Goal: Information Seeking & Learning: Compare options

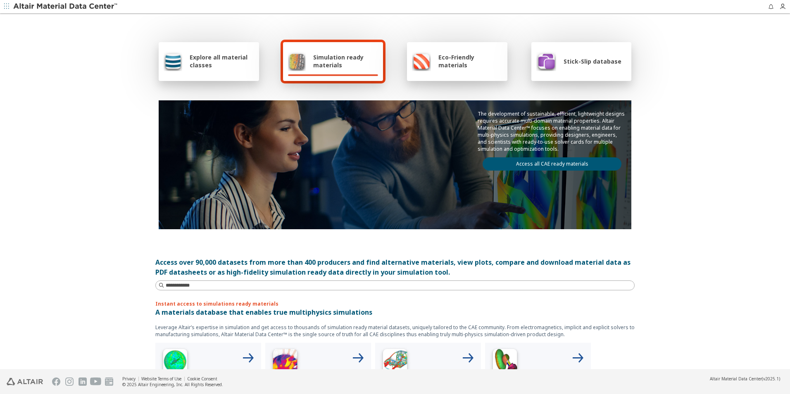
drag, startPoint x: 574, startPoint y: 161, endPoint x: 558, endPoint y: 166, distance: 16.9
click at [558, 166] on link "Access all CAE ready materials" at bounding box center [551, 163] width 139 height 13
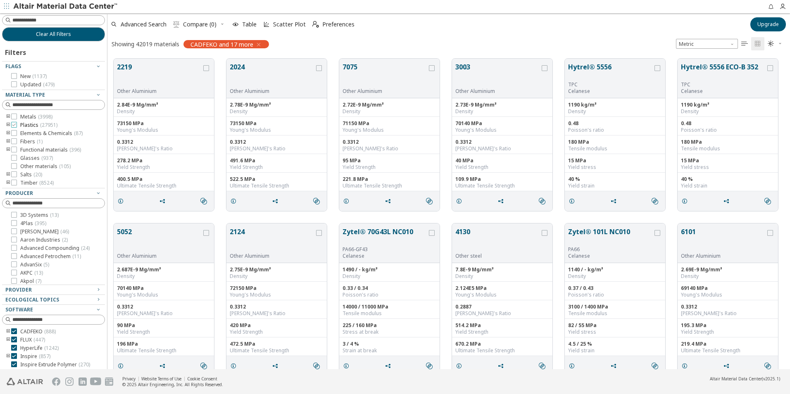
click at [13, 127] on icon at bounding box center [14, 125] width 6 height 6
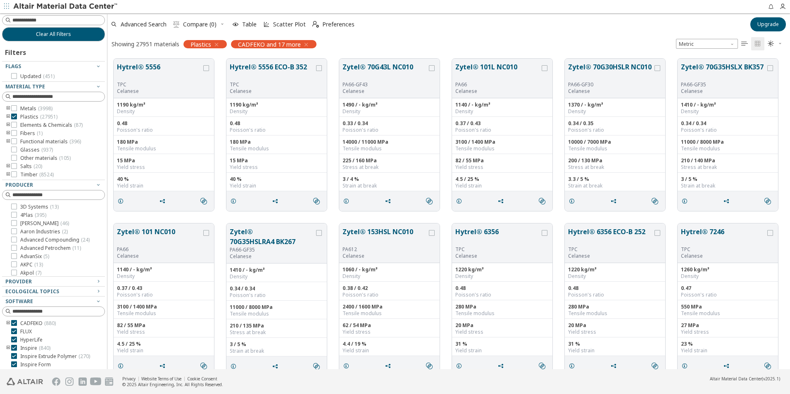
click at [8, 116] on icon "toogle group" at bounding box center [8, 117] width 6 height 7
click at [22, 126] on icon "toogle group" at bounding box center [21, 125] width 6 height 7
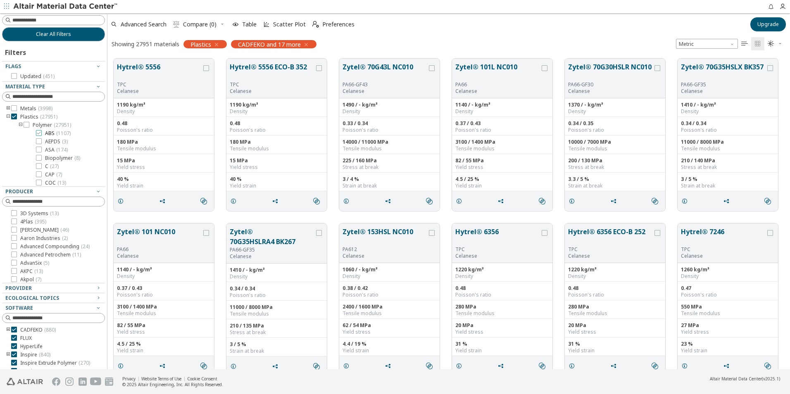
click at [39, 133] on icon at bounding box center [39, 133] width 6 height 6
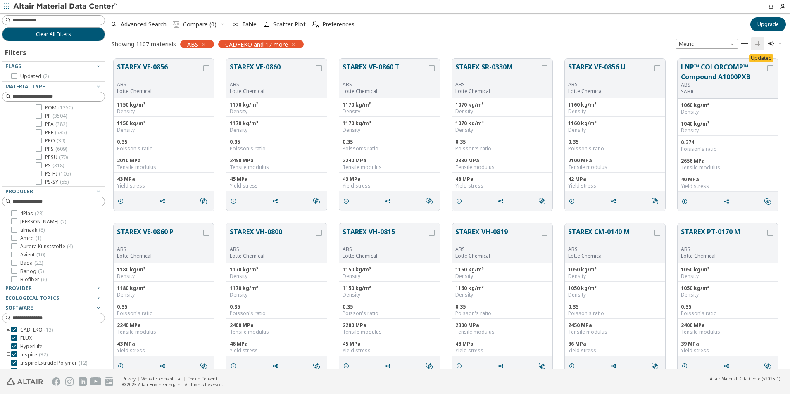
scroll to position [769, 0]
click at [38, 124] on icon at bounding box center [39, 124] width 6 height 6
click at [40, 119] on icon at bounding box center [39, 118] width 6 height 6
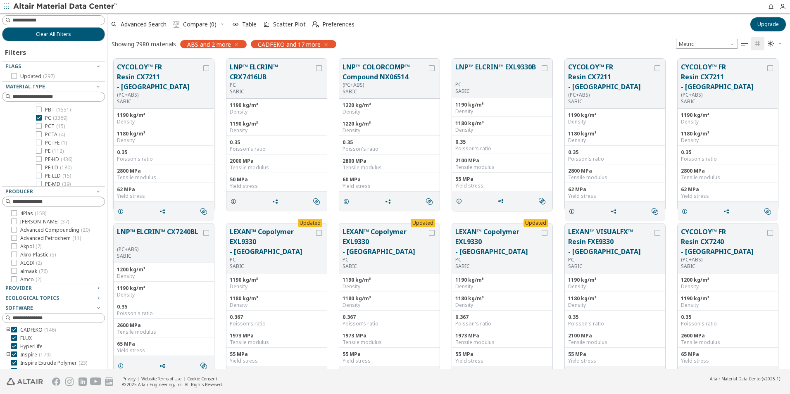
click at [180, 186] on div "62 MPa" at bounding box center [164, 189] width 94 height 7
click at [161, 78] on button "CYCOLOY™ FR Resin CX7211 - [GEOGRAPHIC_DATA]" at bounding box center [159, 77] width 85 height 30
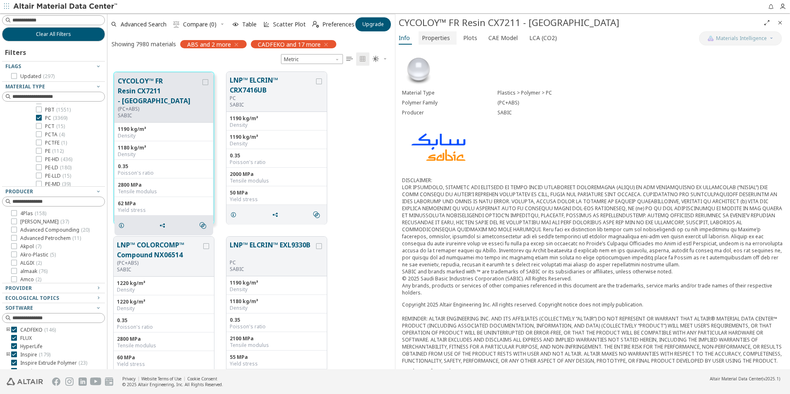
click at [439, 39] on span "Properties" at bounding box center [436, 37] width 28 height 13
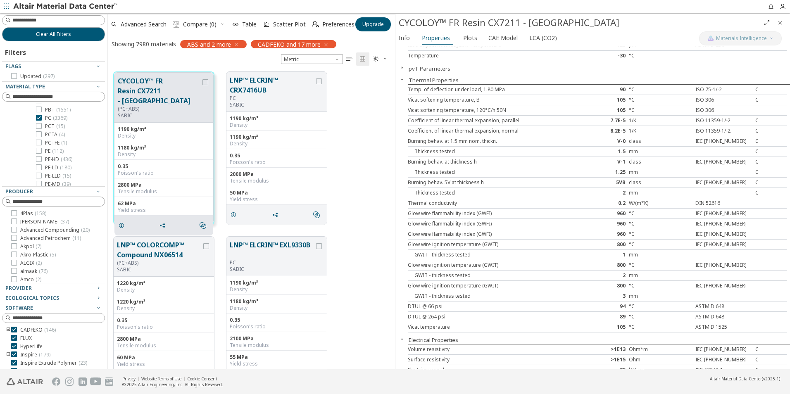
scroll to position [186, 0]
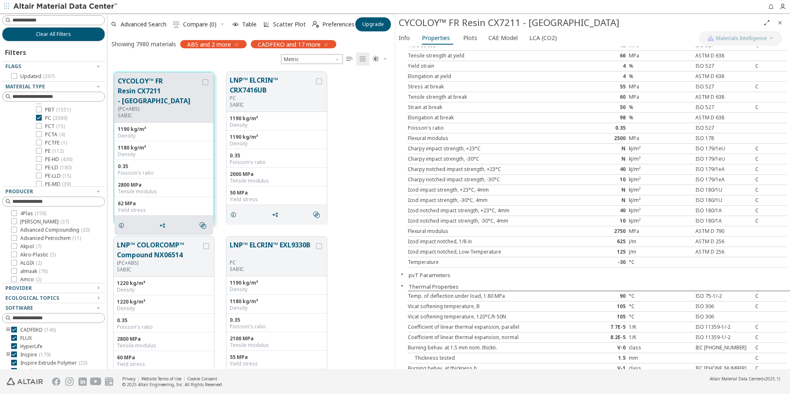
click at [401, 274] on icon "button" at bounding box center [402, 274] width 7 height 7
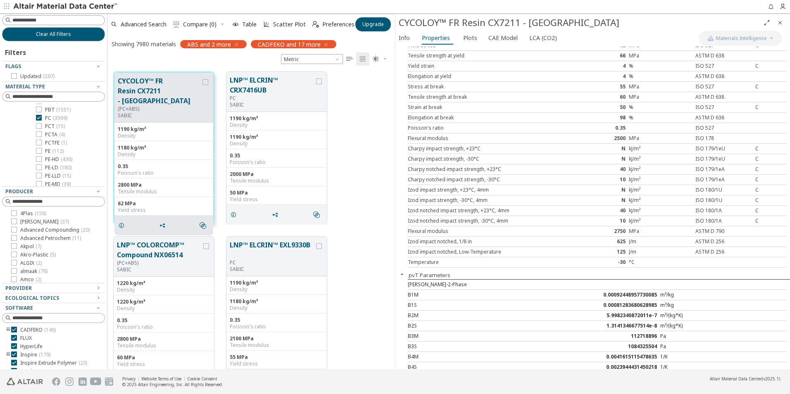
click at [401, 274] on icon "button" at bounding box center [402, 274] width 7 height 7
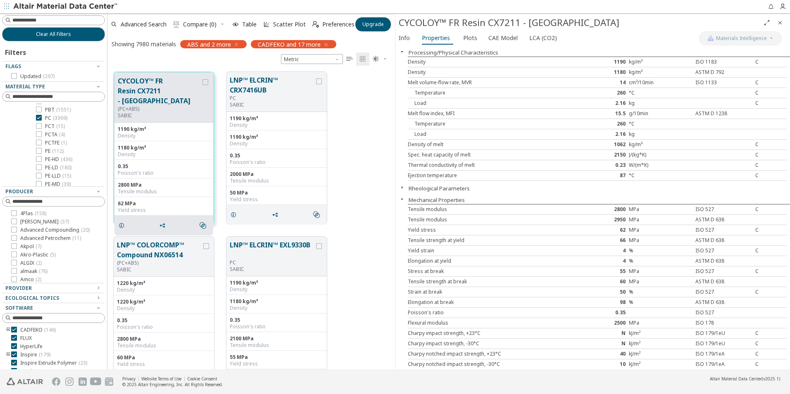
scroll to position [0, 0]
click at [465, 36] on span "Plots" at bounding box center [470, 37] width 14 height 13
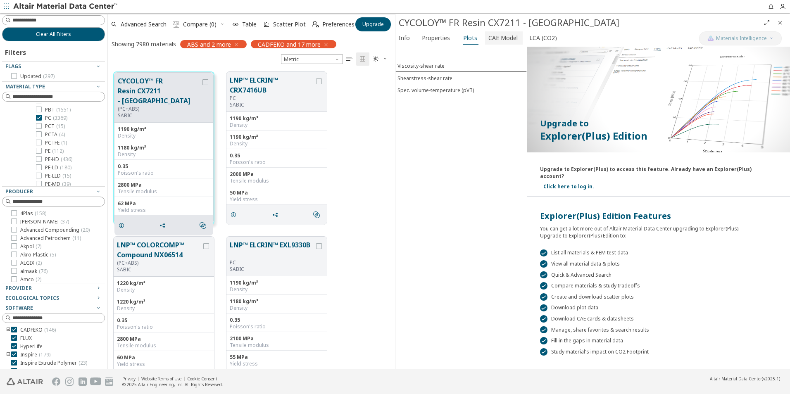
click at [503, 38] on span "CAE Model" at bounding box center [502, 37] width 29 height 13
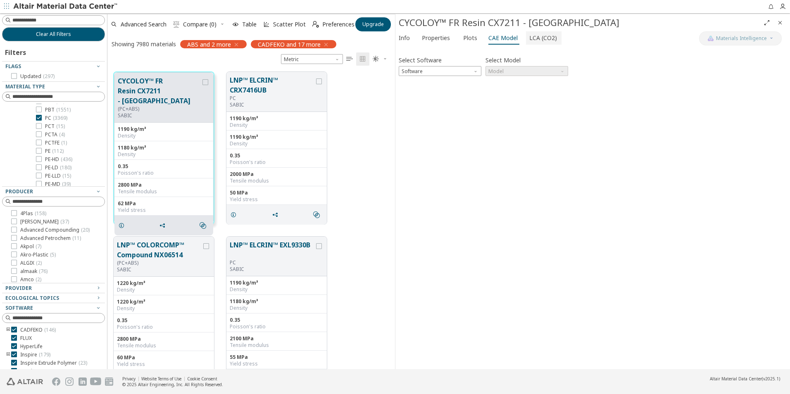
click at [536, 40] on span "LCA (CO2)" at bounding box center [543, 37] width 28 height 13
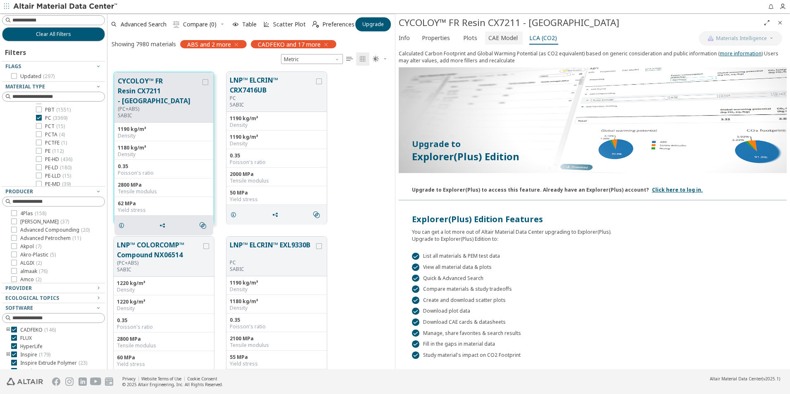
click at [501, 40] on span "CAE Model" at bounding box center [502, 37] width 29 height 13
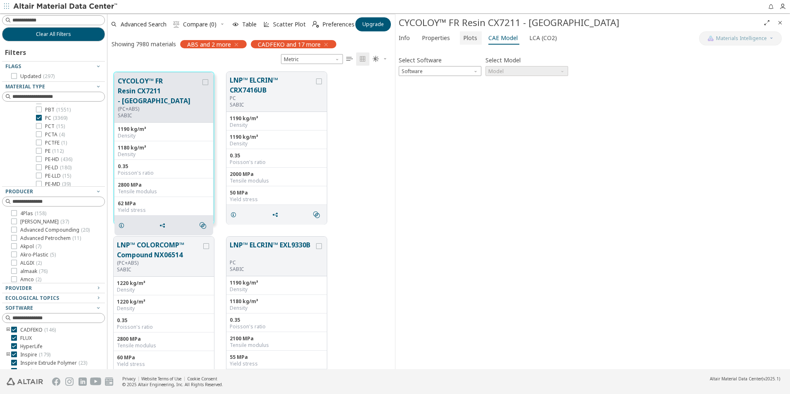
click at [465, 36] on span "Plots" at bounding box center [470, 37] width 14 height 13
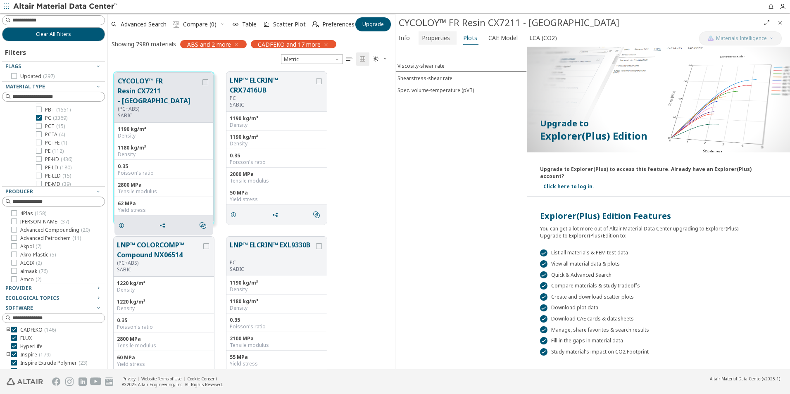
click at [443, 39] on span "Properties" at bounding box center [436, 37] width 28 height 13
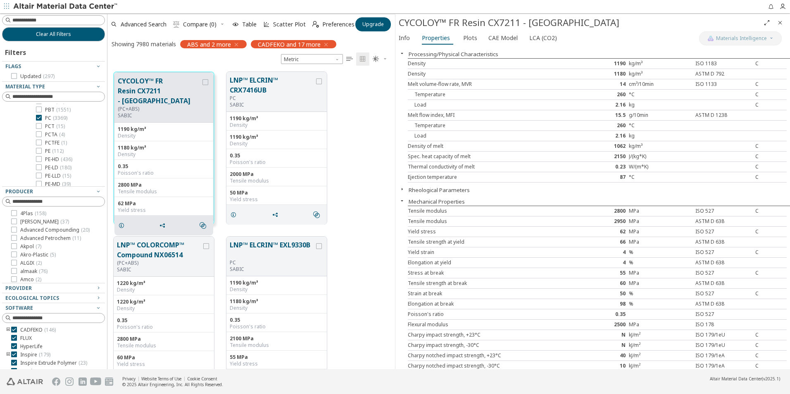
drag, startPoint x: 663, startPoint y: 80, endPoint x: 580, endPoint y: 170, distance: 122.2
click at [580, 170] on div "0.23" at bounding box center [596, 167] width 63 height 7
click at [547, 37] on span "LCA (CO2)" at bounding box center [543, 37] width 28 height 13
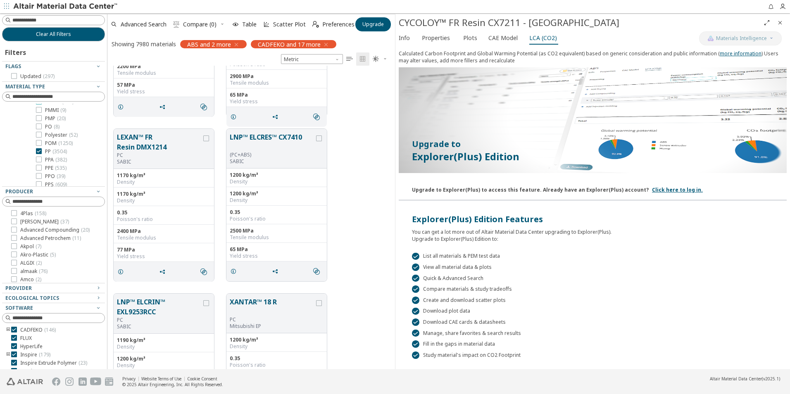
scroll to position [785, 0]
click at [58, 108] on span "( 3504 )" at bounding box center [59, 108] width 14 height 7
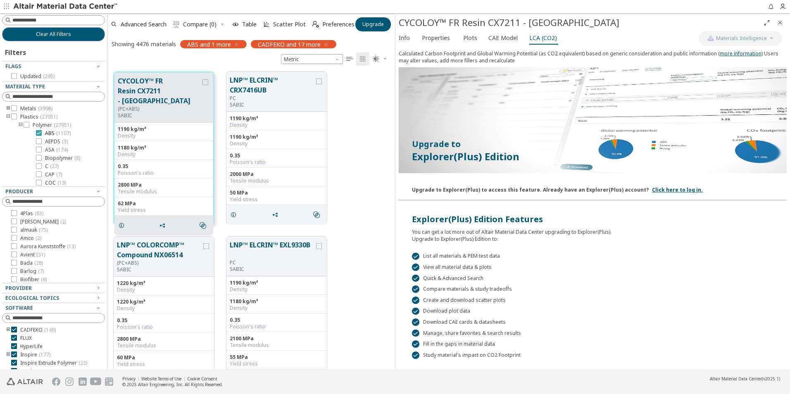
click at [38, 133] on icon at bounding box center [39, 133] width 6 height 6
click at [39, 127] on icon at bounding box center [39, 126] width 6 height 6
click at [38, 118] on icon at bounding box center [39, 117] width 6 height 6
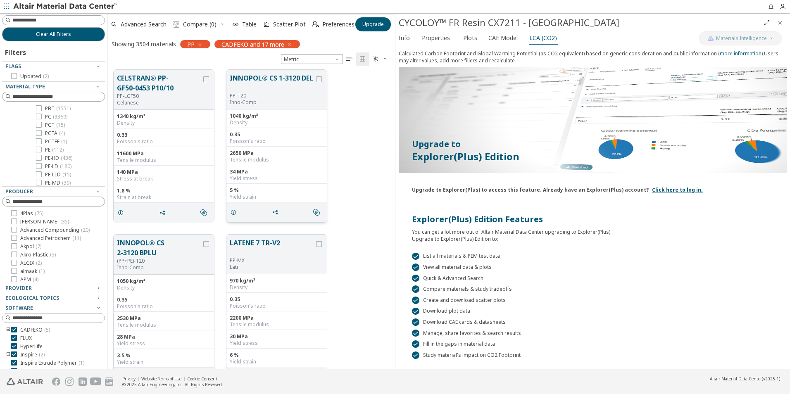
scroll to position [6098, 0]
click at [277, 213] on icon "grid" at bounding box center [275, 214] width 7 height 7
click at [304, 241] on span "Send via Email" at bounding box center [309, 242] width 57 height 13
click at [319, 81] on icon "grid" at bounding box center [319, 81] width 6 height 6
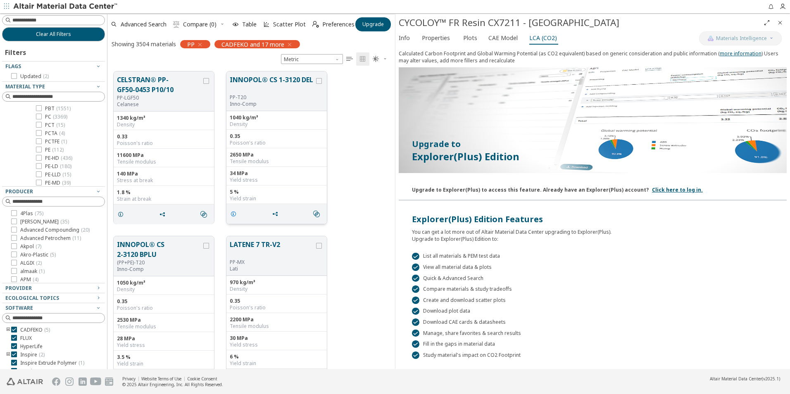
click at [232, 214] on icon "grid" at bounding box center [233, 214] width 7 height 7
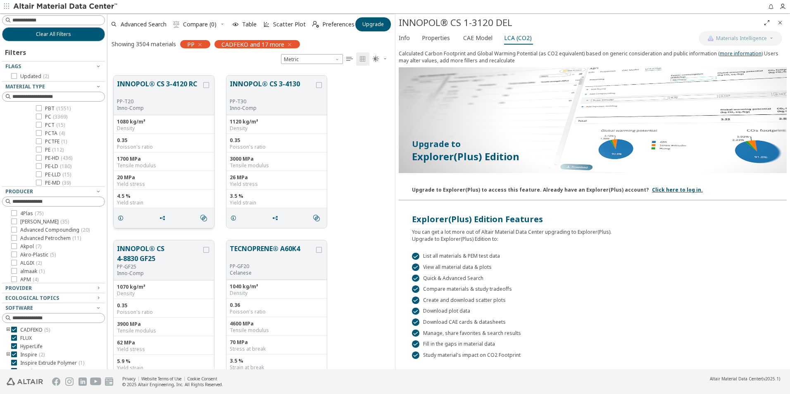
scroll to position [10228, 0]
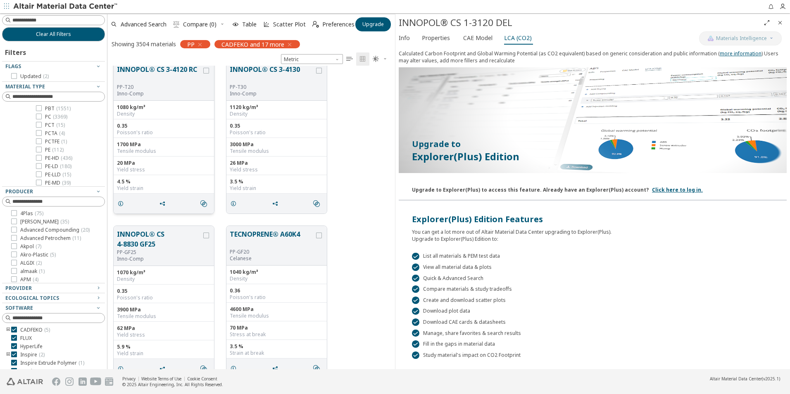
click at [179, 143] on div "1700 MPa" at bounding box center [164, 144] width 94 height 7
click at [177, 75] on button "INNOPOL® CS 3-4120 RC" at bounding box center [159, 73] width 85 height 19
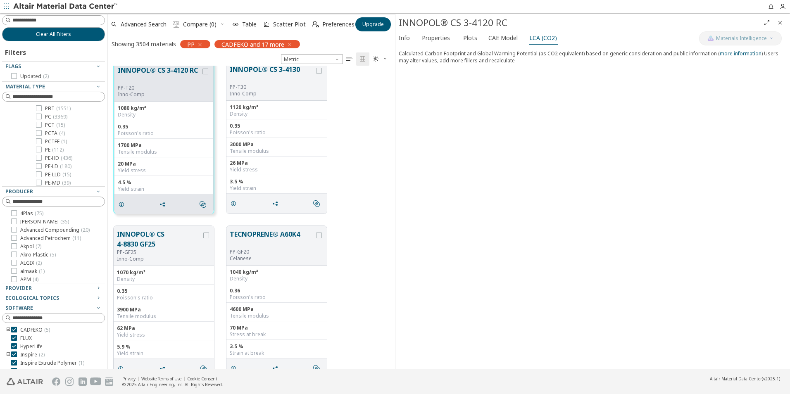
scroll to position [10229, 0]
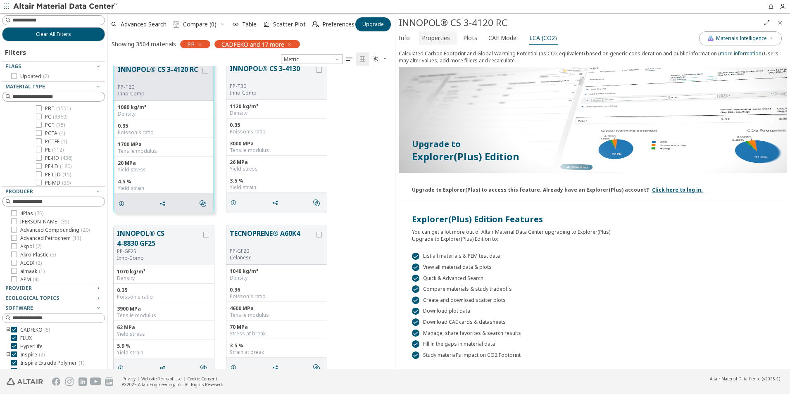
click at [437, 42] on span "Properties" at bounding box center [436, 37] width 28 height 13
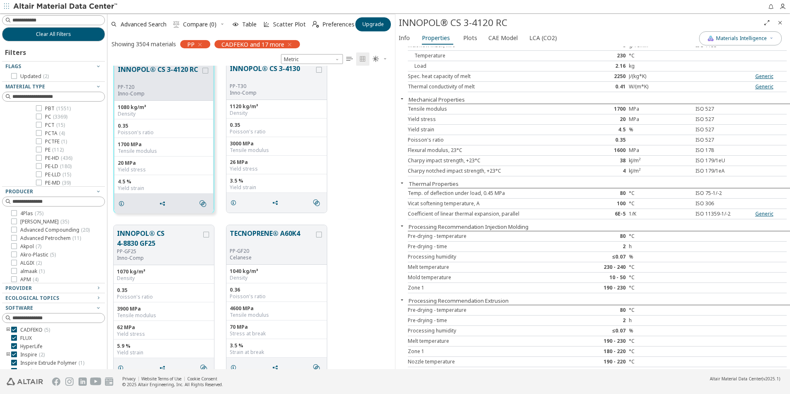
scroll to position [0, 0]
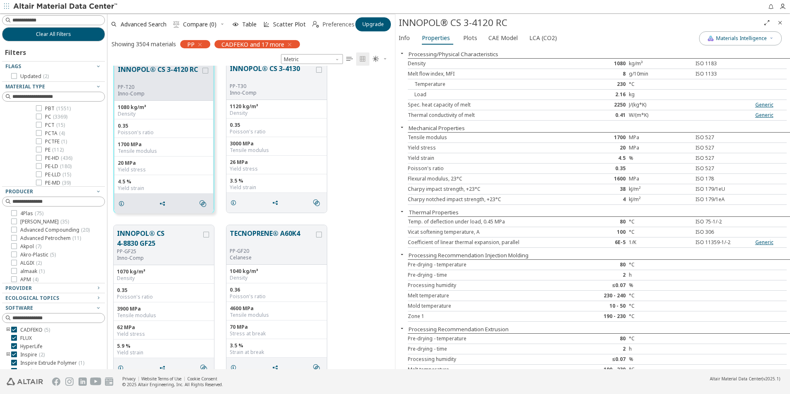
click at [335, 22] on span "Preferences" at bounding box center [338, 24] width 32 height 6
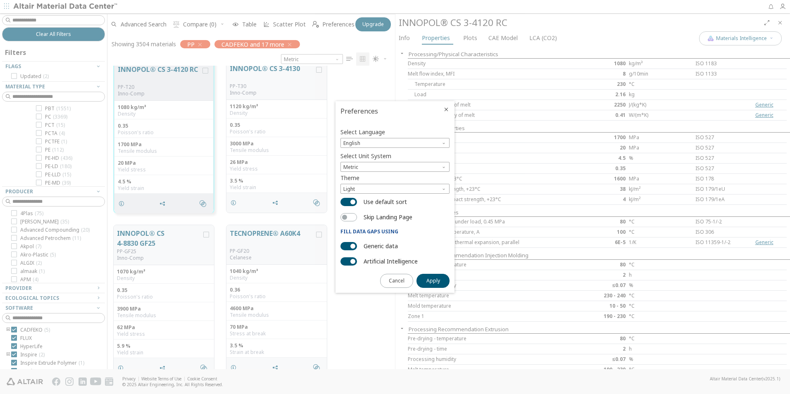
click at [447, 110] on icon "Close" at bounding box center [446, 109] width 7 height 7
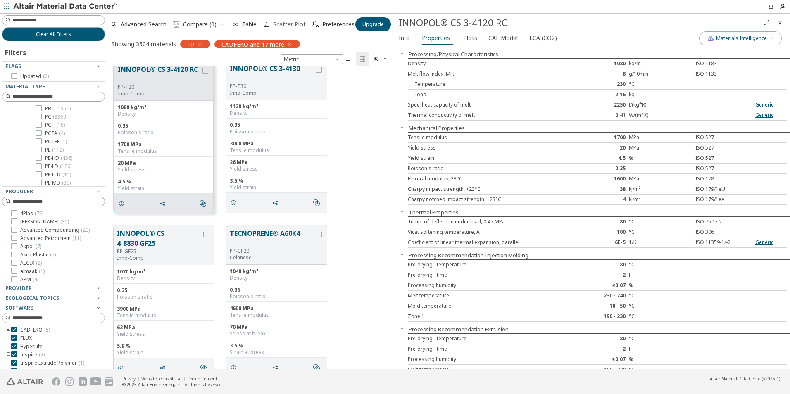
click at [282, 26] on span "Scatter Plot" at bounding box center [289, 24] width 33 height 6
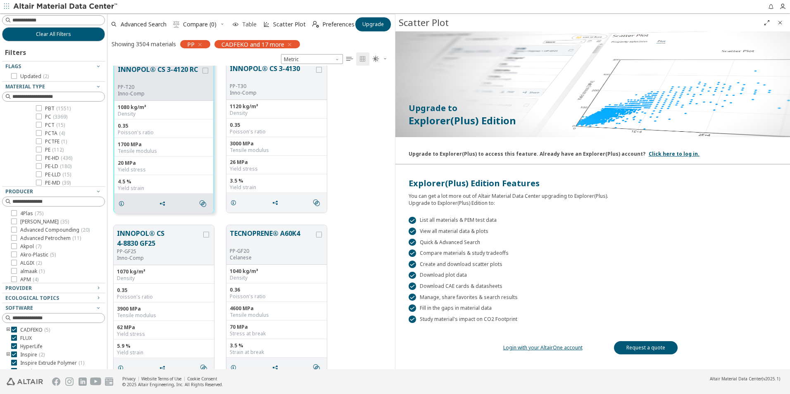
click at [249, 24] on span "Table" at bounding box center [249, 24] width 14 height 6
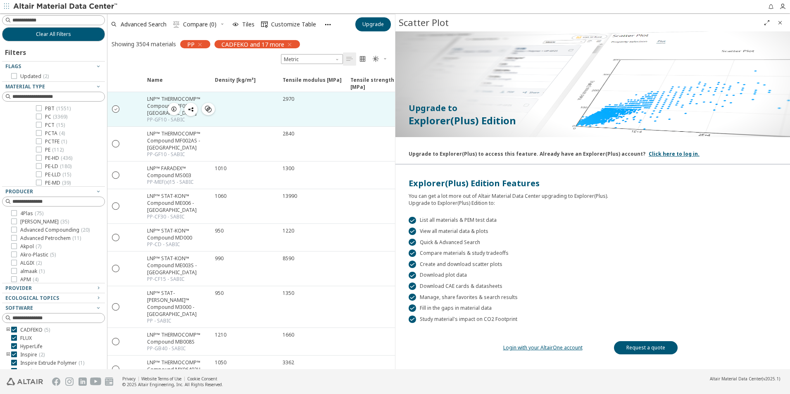
click at [119, 109] on icon "" at bounding box center [115, 108] width 7 height 7
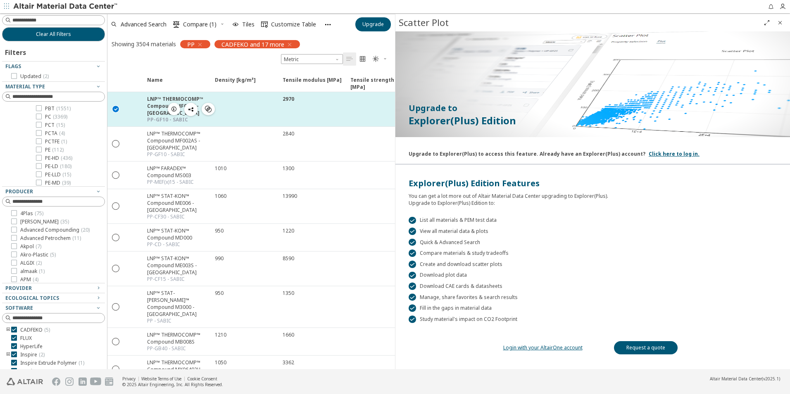
click at [189, 110] on icon "button" at bounding box center [191, 109] width 7 height 7
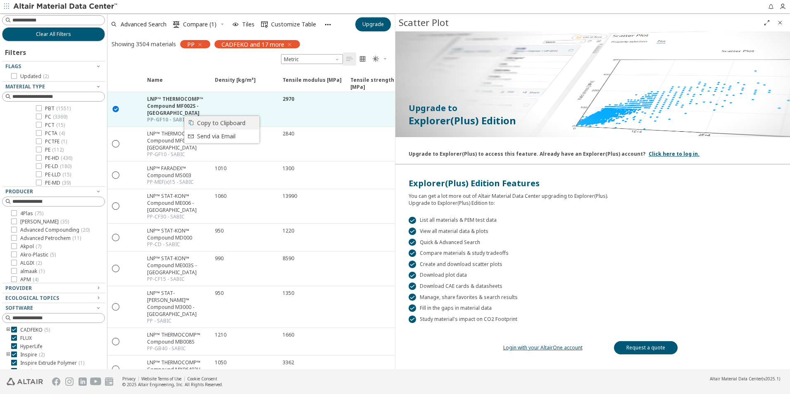
click at [214, 124] on span "Copy to Clipboard" at bounding box center [225, 122] width 57 height 13
click at [149, 21] on span "Advanced Search" at bounding box center [144, 24] width 46 height 6
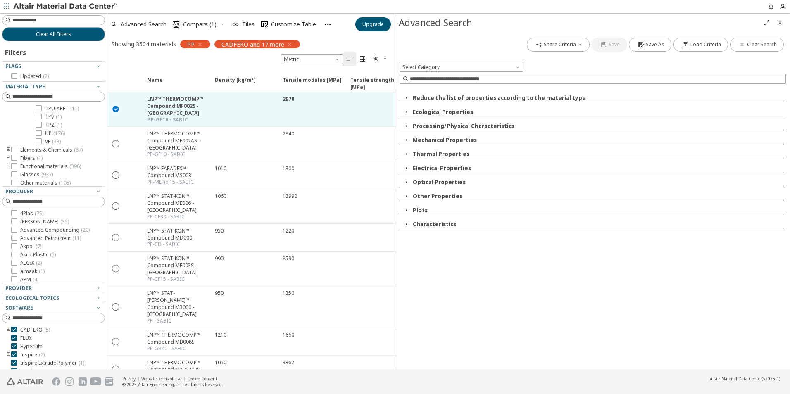
click at [407, 99] on icon "button" at bounding box center [406, 98] width 7 height 7
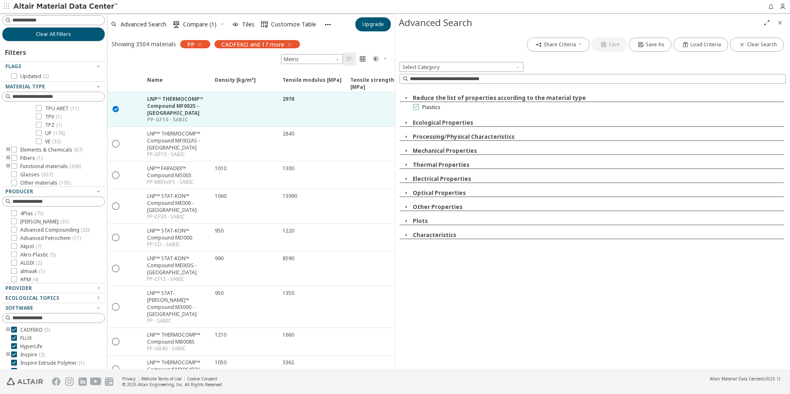
click at [416, 107] on icon at bounding box center [416, 107] width 6 height 6
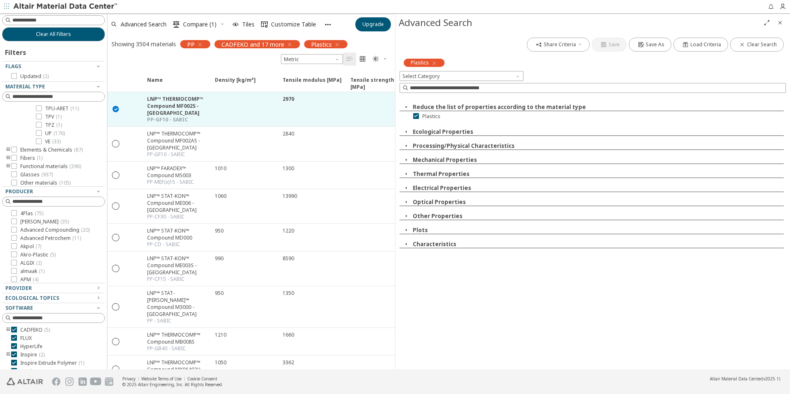
click at [406, 148] on icon "button" at bounding box center [406, 145] width 7 height 7
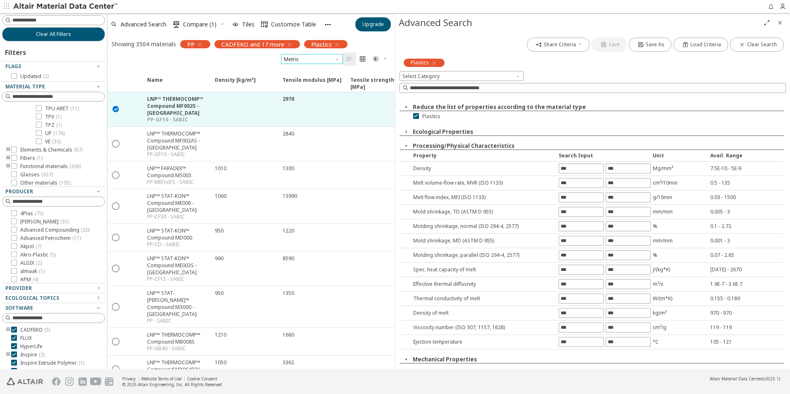
click at [308, 60] on span "Metric" at bounding box center [312, 59] width 62 height 10
click at [170, 70] on div "Name Density [kg/m³] Density [kg/m³] ISO 1183 Tensile modulus [MPa] Tensile mod…" at bounding box center [564, 81] width 915 height 22
click at [72, 20] on input at bounding box center [58, 20] width 92 height 8
type input "*"
type input "******"
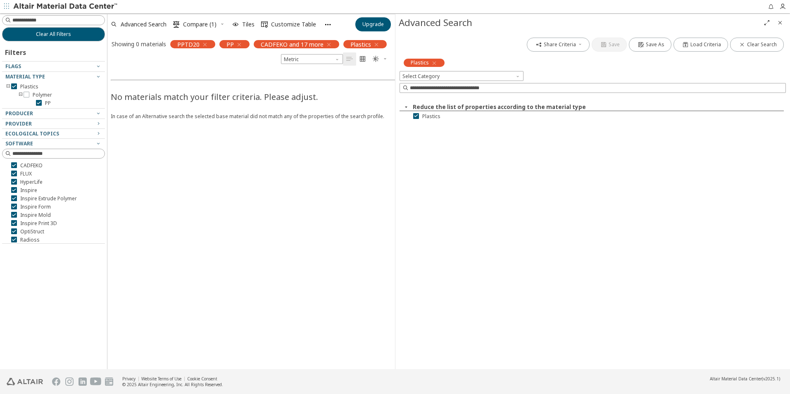
click at [240, 44] on icon "button" at bounding box center [239, 44] width 7 height 7
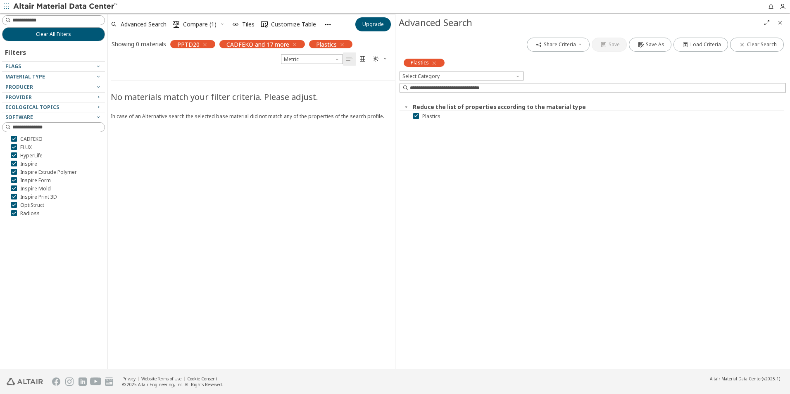
click at [295, 45] on icon "button" at bounding box center [294, 44] width 7 height 7
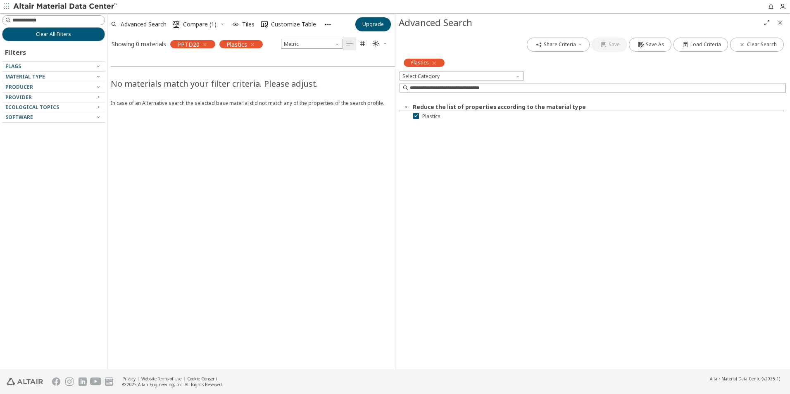
click at [194, 45] on span "PPTD20" at bounding box center [188, 43] width 22 height 7
click at [74, 21] on input at bounding box center [54, 20] width 101 height 9
click at [97, 75] on icon "button" at bounding box center [98, 76] width 7 height 7
click at [97, 76] on icon "button" at bounding box center [98, 76] width 7 height 7
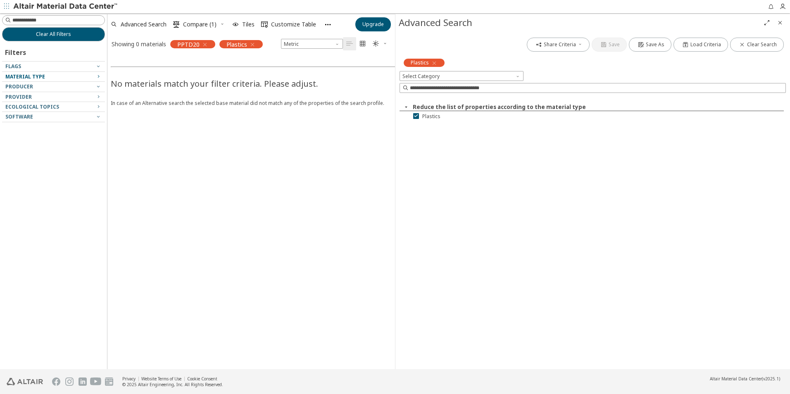
click at [75, 77] on div "Material Type" at bounding box center [50, 77] width 90 height 7
click at [45, 91] on div at bounding box center [51, 90] width 99 height 4
click at [49, 116] on div "Software" at bounding box center [50, 117] width 90 height 7
click at [316, 41] on span "Metric" at bounding box center [312, 44] width 62 height 10
click at [362, 174] on div "No materials match your filter criteria. Please adjust. In case of an Alternati…" at bounding box center [502, 210] width 790 height 317
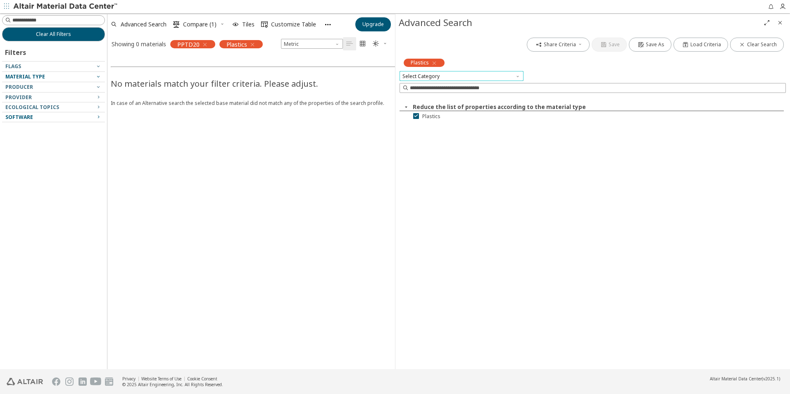
click at [444, 76] on span "Select Category" at bounding box center [461, 76] width 124 height 10
drag, startPoint x: 497, startPoint y: 185, endPoint x: 573, endPoint y: 343, distance: 175.3
click at [497, 185] on div "Share Criteria Save Save As Load Criteria Clear Search Plastics Select Category…" at bounding box center [592, 200] width 394 height 338
click at [47, 35] on span "Clear All Filters" at bounding box center [53, 34] width 35 height 7
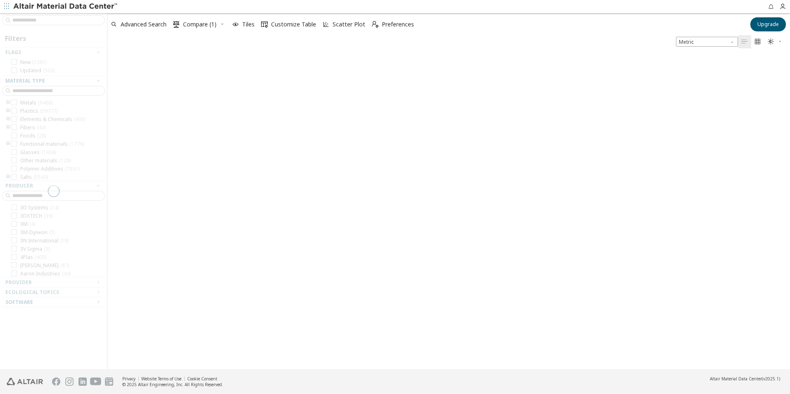
click at [563, 157] on div at bounding box center [448, 210] width 682 height 317
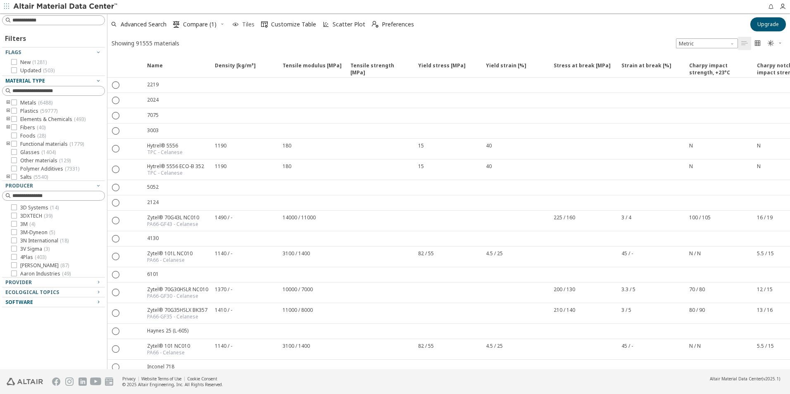
click at [249, 22] on span "Tiles" at bounding box center [248, 24] width 12 height 6
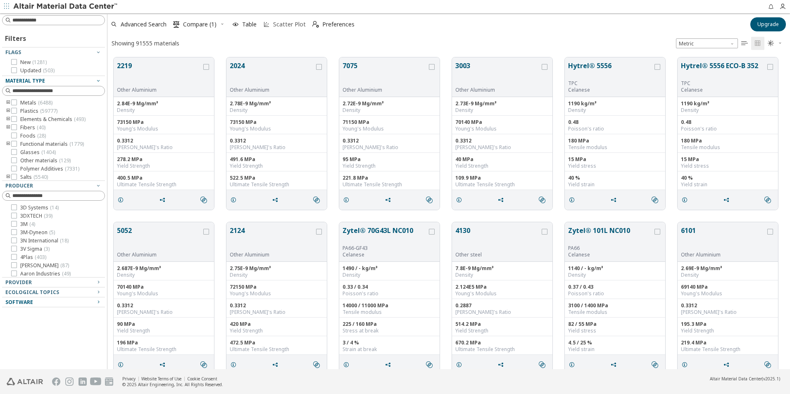
scroll to position [7, 7]
click at [292, 26] on span "Scatter Plot" at bounding box center [289, 24] width 33 height 6
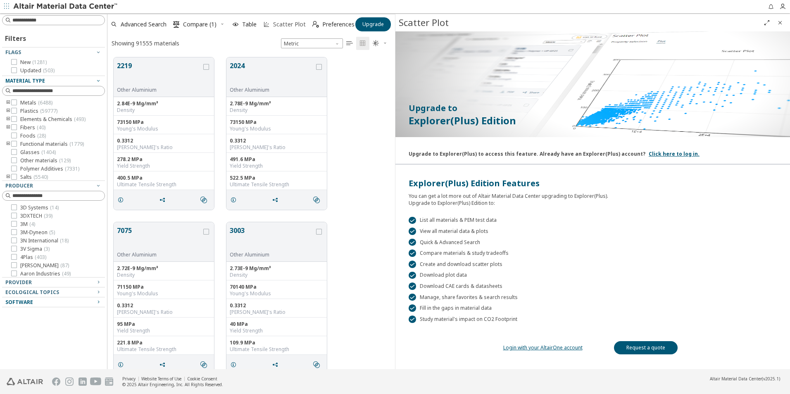
scroll to position [312, 281]
click at [292, 26] on span "Scatter Plot" at bounding box center [289, 24] width 33 height 6
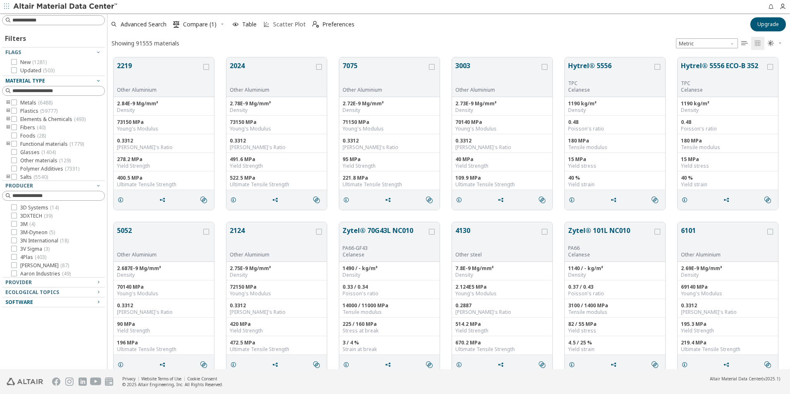
scroll to position [312, 676]
click at [745, 45] on icon "" at bounding box center [744, 43] width 7 height 7
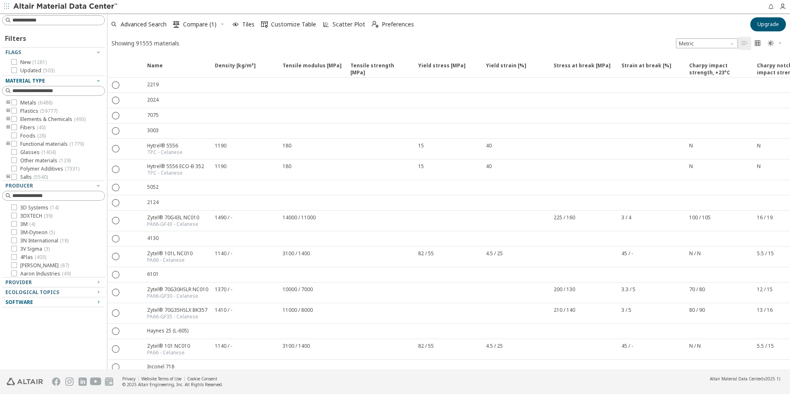
click at [757, 45] on icon "" at bounding box center [757, 43] width 7 height 7
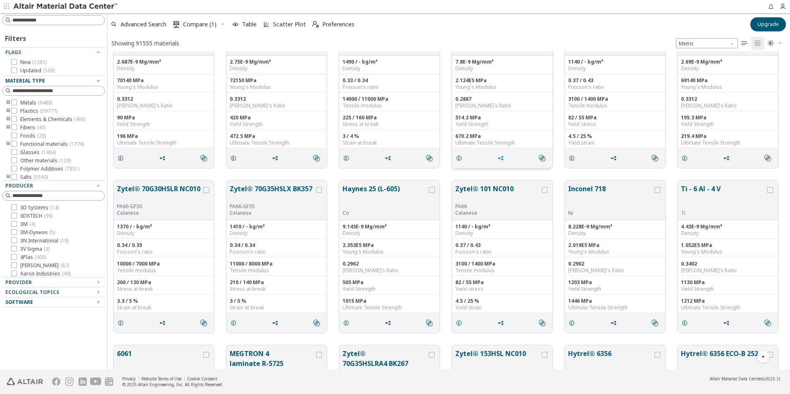
scroll to position [41, 0]
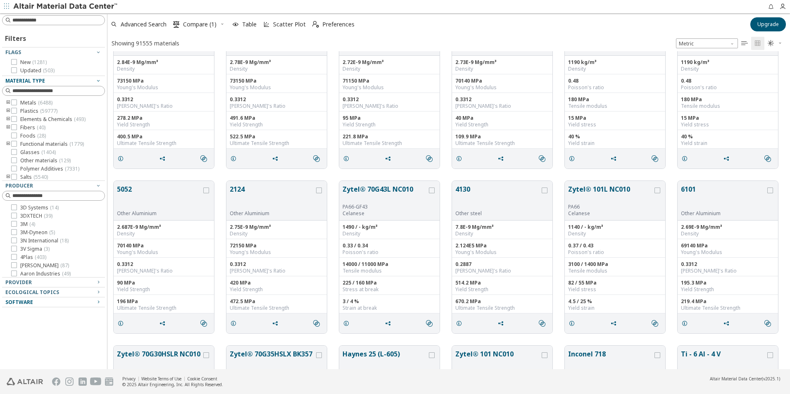
click at [7, 109] on icon "toogle group" at bounding box center [8, 111] width 6 height 7
click at [9, 109] on icon "toogle group" at bounding box center [8, 111] width 6 height 7
click at [7, 111] on icon "toogle group" at bounding box center [8, 111] width 6 height 7
click at [22, 119] on icon "toogle group" at bounding box center [21, 119] width 6 height 7
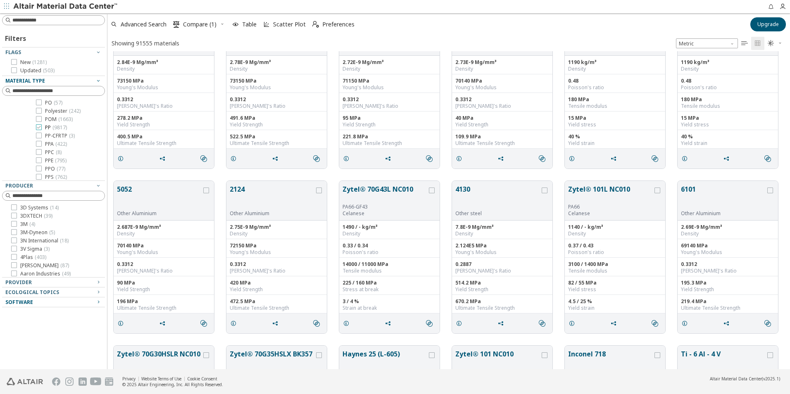
click at [40, 130] on icon at bounding box center [39, 127] width 6 height 6
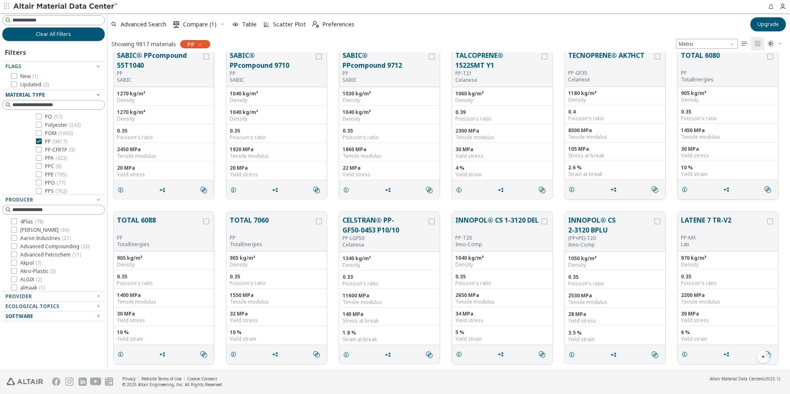
scroll to position [1900, 0]
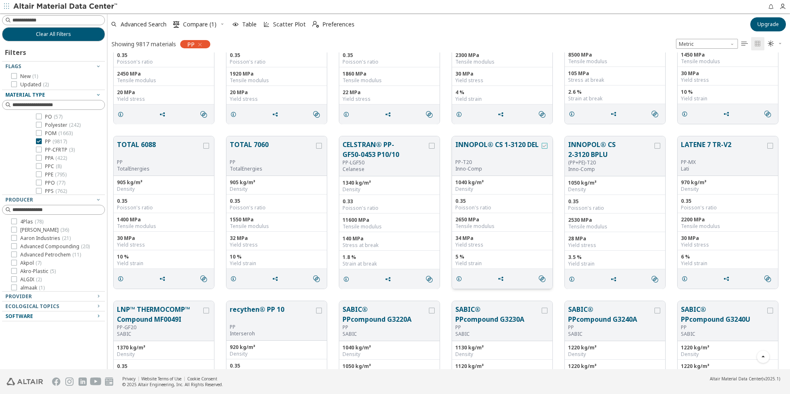
click at [547, 145] on div "grid" at bounding box center [544, 146] width 6 height 6
click at [500, 280] on icon "grid" at bounding box center [500, 278] width 7 height 7
click at [503, 309] on div " Send via Email" at bounding box center [530, 307] width 69 height 13
click at [461, 280] on icon "grid" at bounding box center [459, 278] width 7 height 7
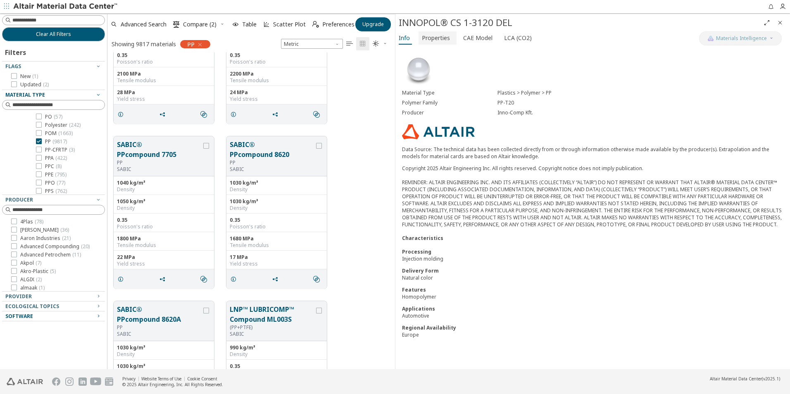
click at [441, 38] on span "Properties" at bounding box center [436, 37] width 28 height 13
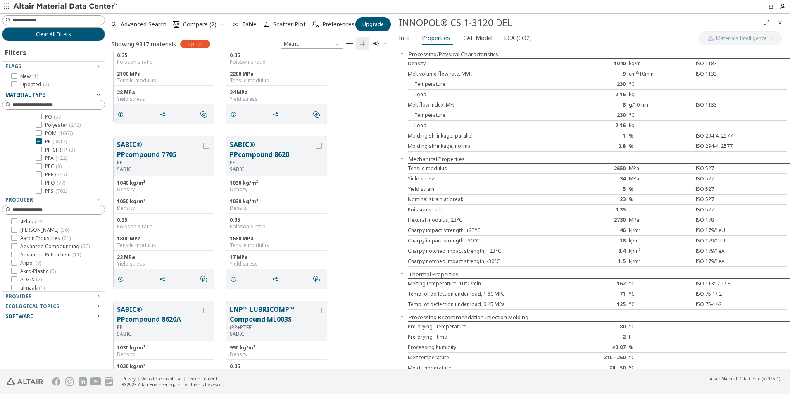
scroll to position [311, 281]
drag, startPoint x: 698, startPoint y: 105, endPoint x: 578, endPoint y: 126, distance: 121.6
click at [578, 126] on div "2.16" at bounding box center [596, 125] width 63 height 7
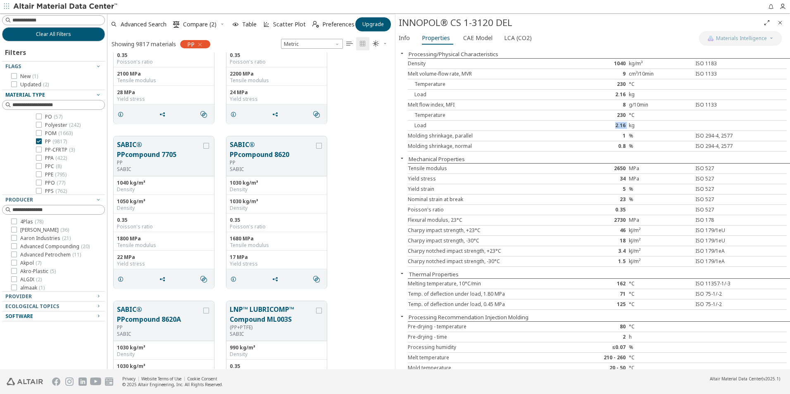
click at [578, 126] on div "2.16" at bounding box center [596, 125] width 63 height 7
click at [475, 40] on span "CAE Model" at bounding box center [477, 37] width 29 height 13
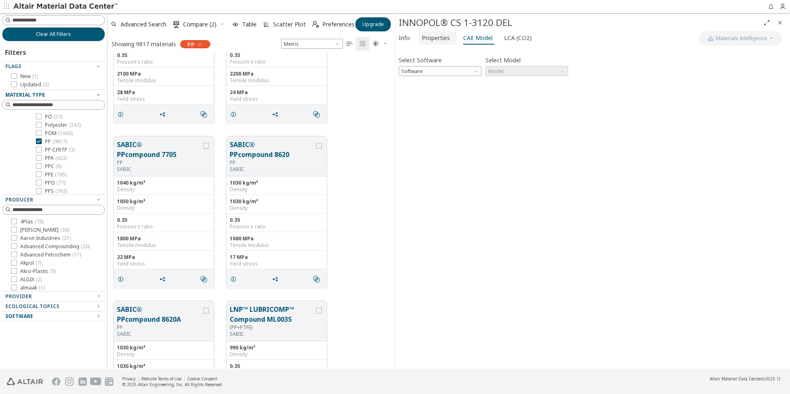
click at [445, 38] on span "Properties" at bounding box center [436, 37] width 28 height 13
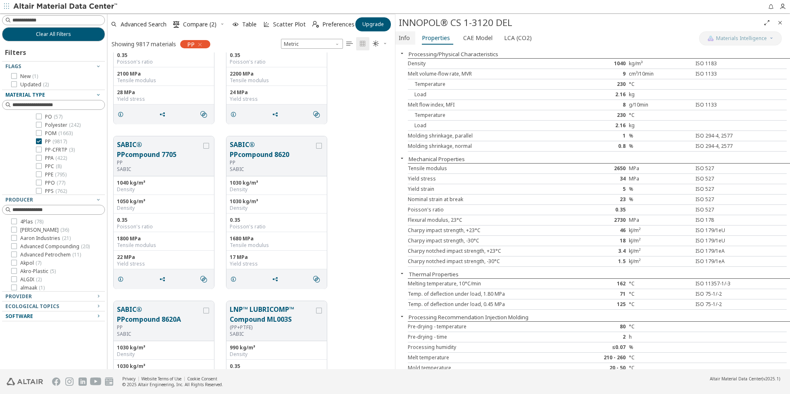
click at [404, 38] on span "Info" at bounding box center [404, 37] width 11 height 13
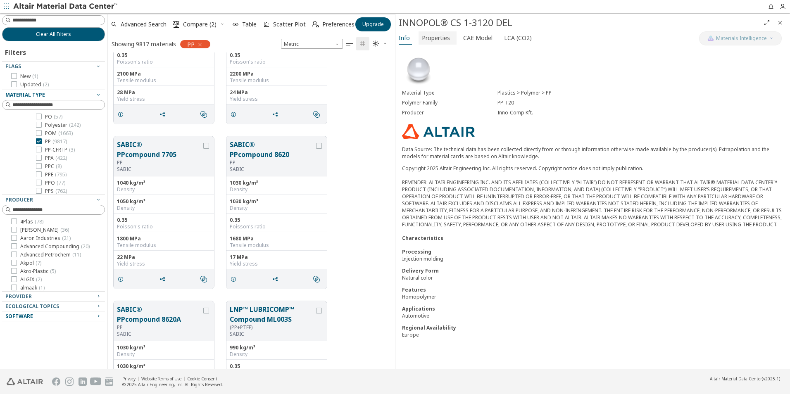
click at [431, 36] on span "Properties" at bounding box center [436, 37] width 28 height 13
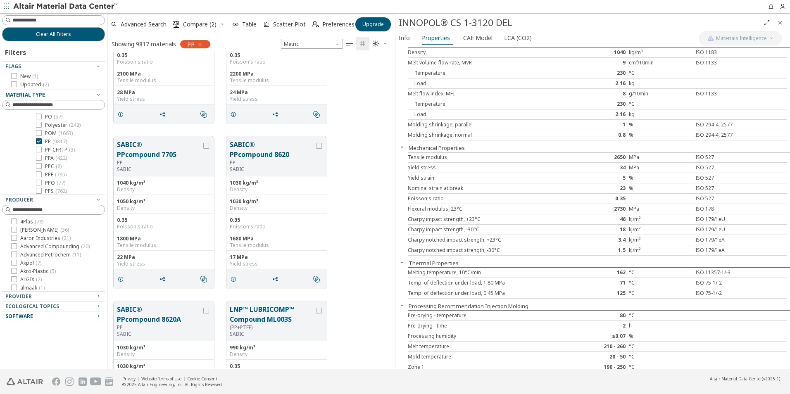
scroll to position [14, 0]
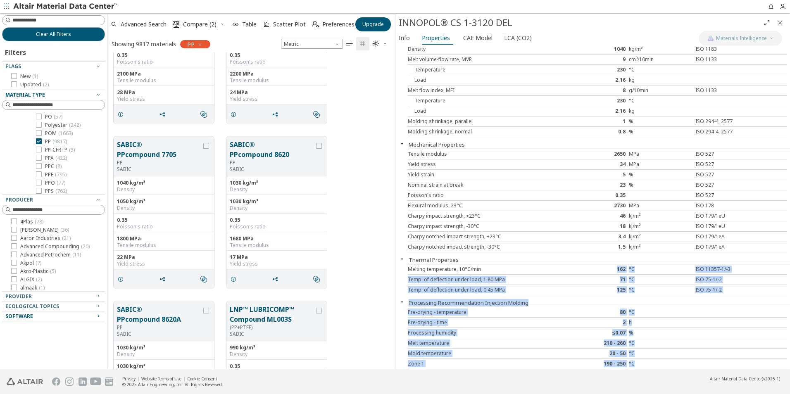
drag, startPoint x: 633, startPoint y: 359, endPoint x: 488, endPoint y: 267, distance: 171.2
click at [488, 267] on div "Processing/Physical Characteristics Density 1040 kg/m³ ISO 1183 Melt volume-flo…" at bounding box center [592, 193] width 394 height 323
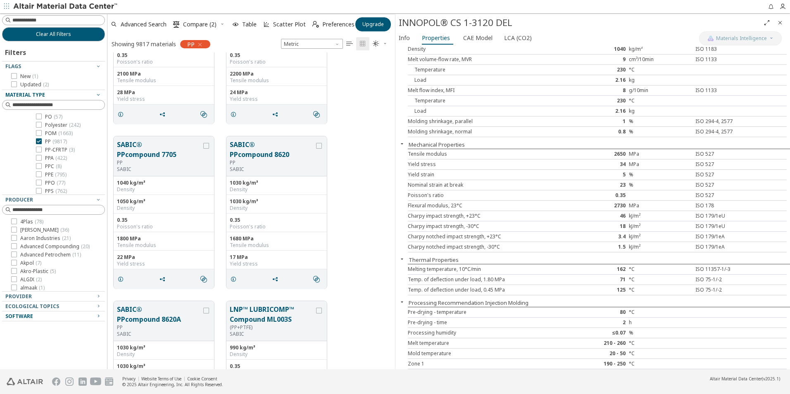
drag, startPoint x: 488, startPoint y: 267, endPoint x: 575, endPoint y: 160, distance: 138.0
drag, startPoint x: 575, startPoint y: 160, endPoint x: 524, endPoint y: 192, distance: 60.3
click at [524, 192] on div "Poisson's ratio" at bounding box center [487, 195] width 158 height 7
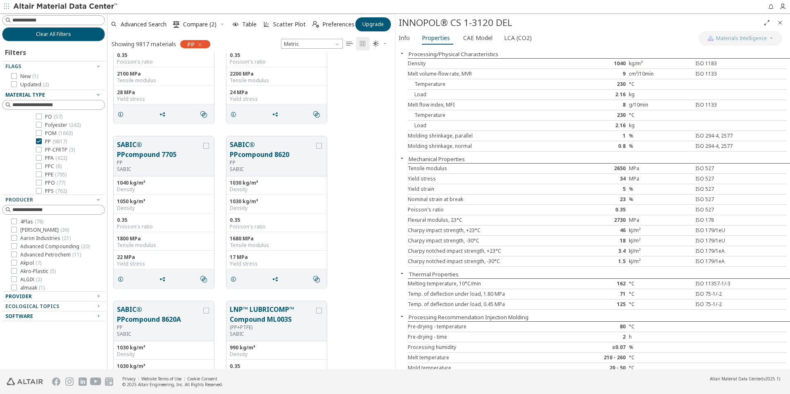
click at [95, 296] on icon "button" at bounding box center [98, 296] width 7 height 7
click at [97, 325] on icon "button" at bounding box center [98, 324] width 7 height 7
click at [97, 361] on icon "button" at bounding box center [98, 359] width 7 height 7
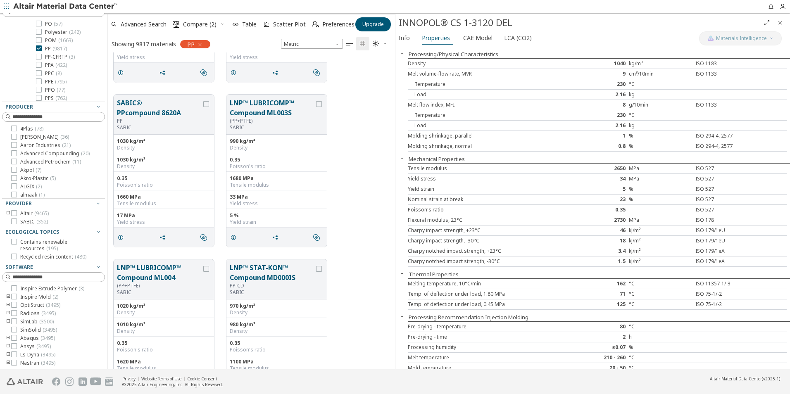
scroll to position [26, 0]
click at [14, 294] on icon at bounding box center [14, 295] width 6 height 6
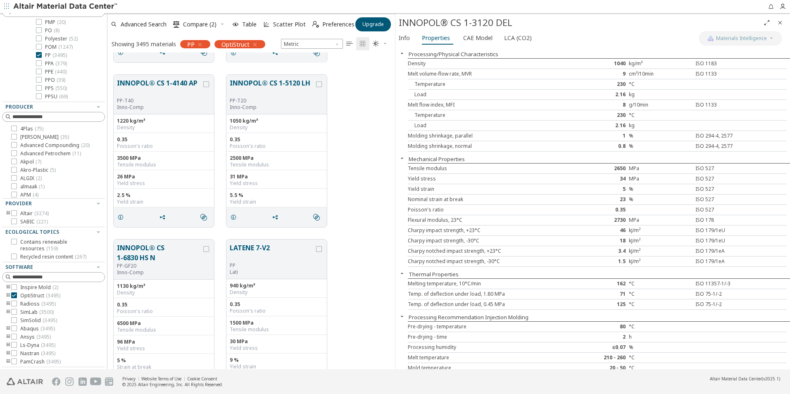
scroll to position [4784, 0]
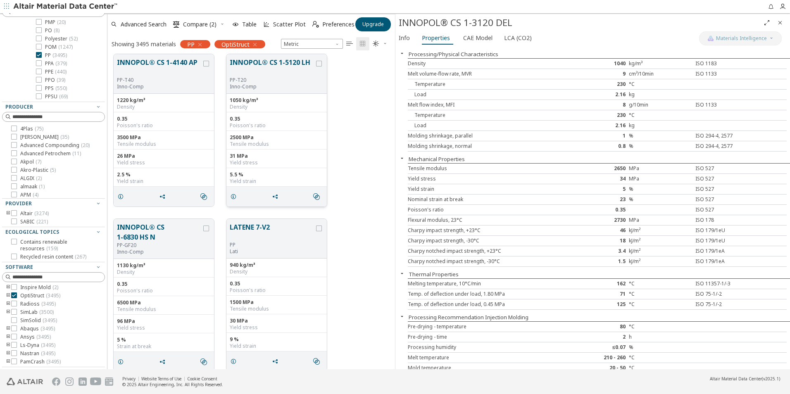
click at [274, 132] on div "2500 MPa Tensile modulus" at bounding box center [276, 140] width 100 height 19
click at [297, 64] on button "INNOPOL® CS 1-5120 LH" at bounding box center [272, 66] width 85 height 19
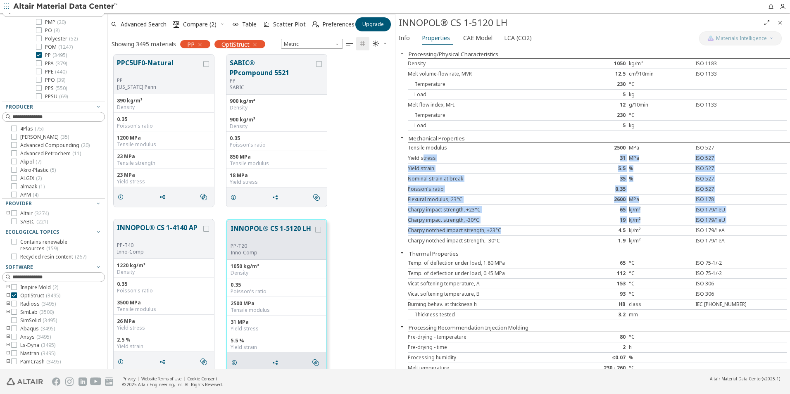
drag, startPoint x: 512, startPoint y: 233, endPoint x: 423, endPoint y: 154, distance: 118.8
click at [423, 154] on div "Tensile modulus 2500 MPa ISO 527 Yield stress 31 MPa ISO 527 Yield strain 5.5 %…" at bounding box center [599, 194] width 382 height 104
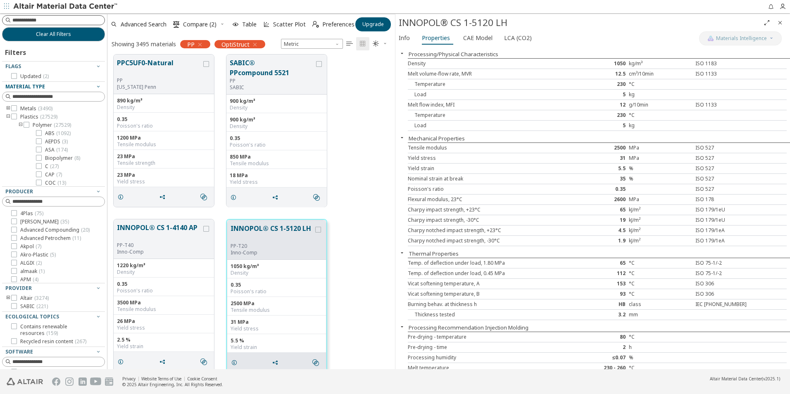
click at [61, 20] on input at bounding box center [58, 20] width 92 height 8
type input "**********"
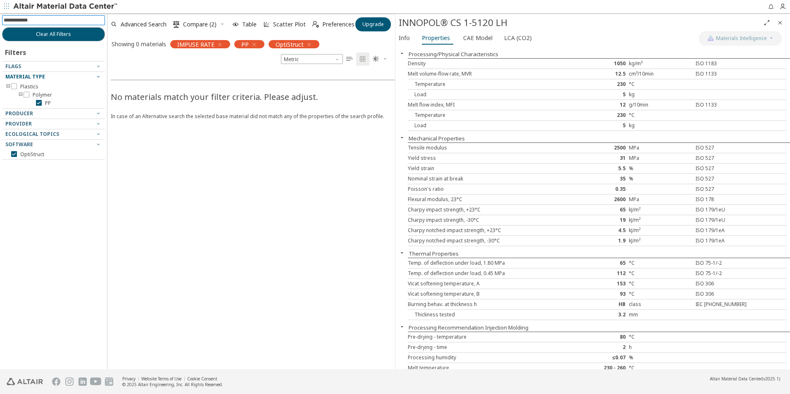
click at [219, 45] on icon "button" at bounding box center [219, 44] width 7 height 7
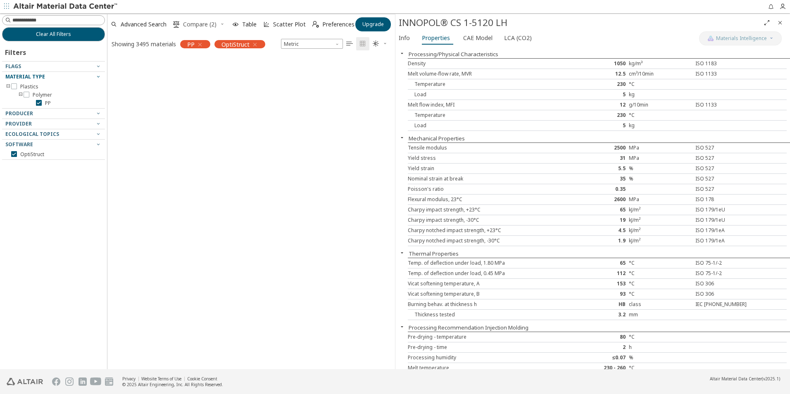
click at [209, 22] on span "Compare (2)" at bounding box center [199, 24] width 33 height 6
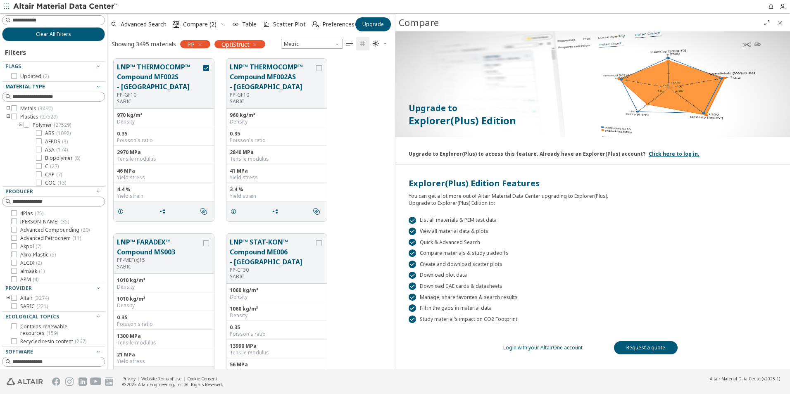
scroll to position [311, 281]
click at [202, 44] on icon "button" at bounding box center [200, 44] width 7 height 7
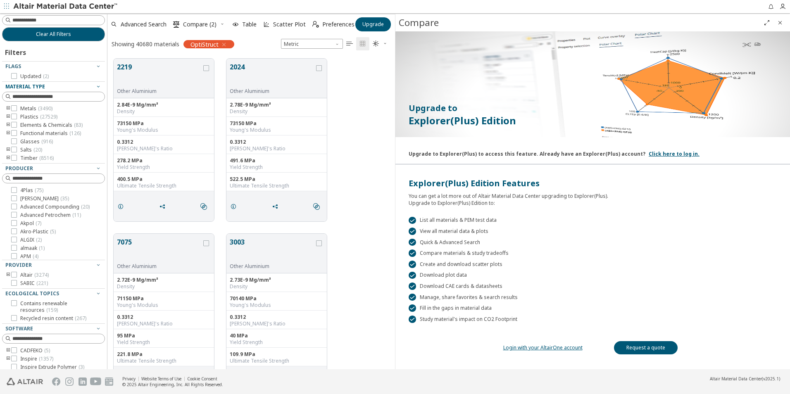
click at [164, 46] on div "Showing 40680 materials" at bounding box center [146, 44] width 68 height 8
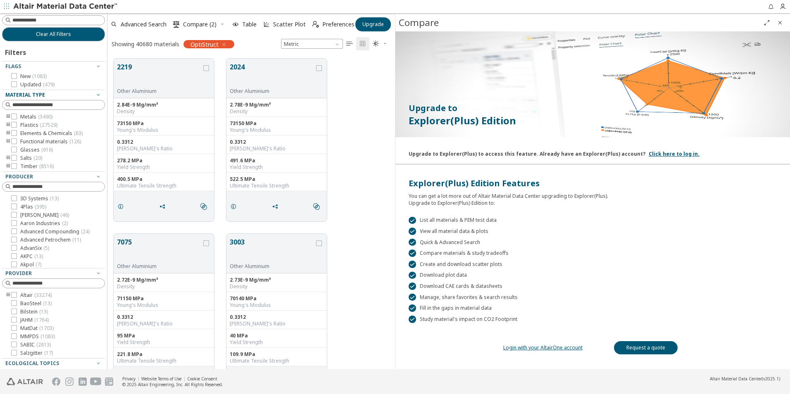
click at [549, 347] on link "Login with your AltairOne account" at bounding box center [542, 347] width 79 height 7
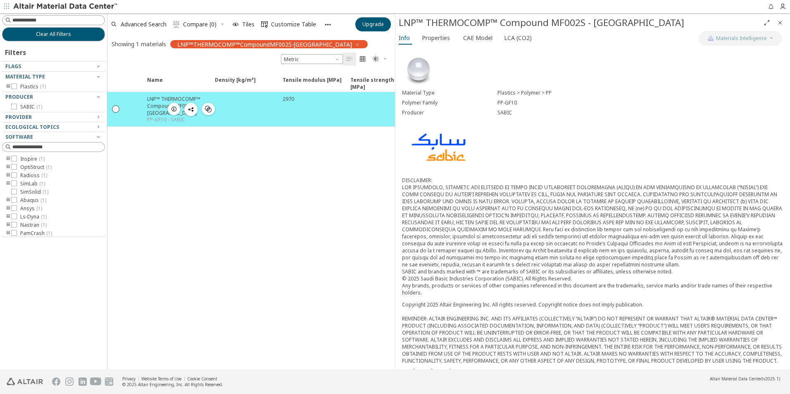
click at [288, 114] on div "2970" at bounding box center [312, 109] width 68 height 34
click at [211, 111] on icon "" at bounding box center [208, 109] width 7 height 7
click at [209, 110] on icon "" at bounding box center [208, 109] width 7 height 7
click at [210, 109] on icon "" at bounding box center [208, 109] width 7 height 7
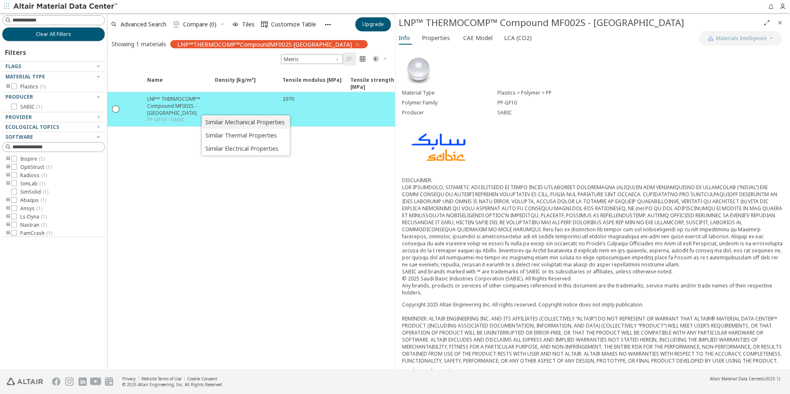
click at [220, 119] on span "Similar Mechanical Properties" at bounding box center [244, 122] width 79 height 13
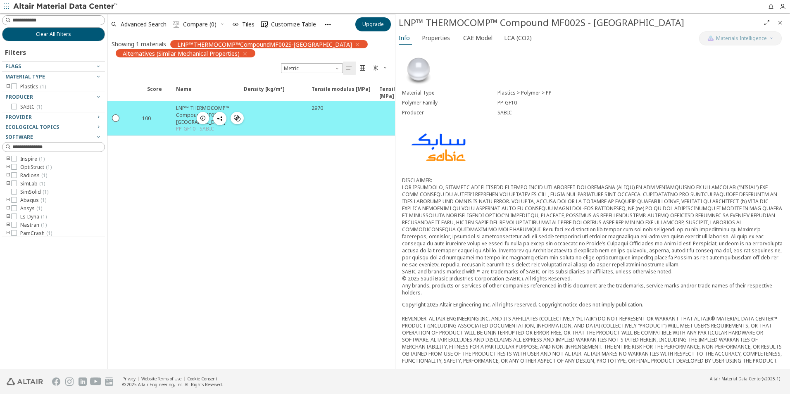
click at [303, 127] on div at bounding box center [273, 118] width 68 height 34
click at [346, 214] on div "Score Name Density [kg/m³] Density [kg/m³] ISO 1183 Tensile modulus [MPa] Tensi…" at bounding box center [250, 224] width 287 height 290
click at [14, 87] on icon at bounding box center [14, 86] width 6 height 6
click at [66, 22] on input at bounding box center [58, 20] width 92 height 8
click at [354, 45] on icon "button" at bounding box center [357, 44] width 7 height 7
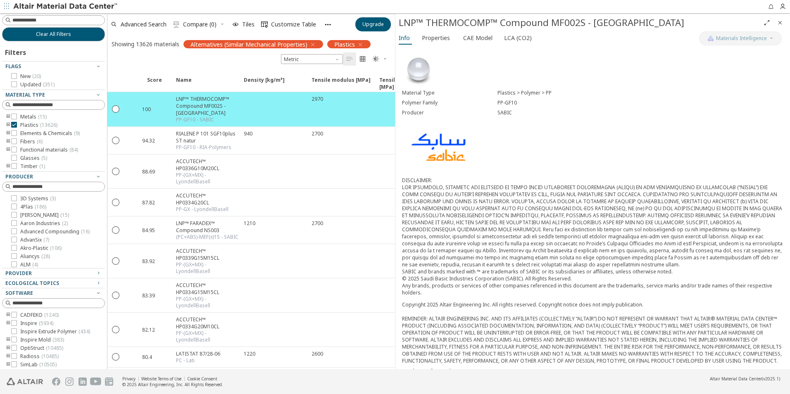
click at [363, 44] on icon "button" at bounding box center [360, 44] width 7 height 7
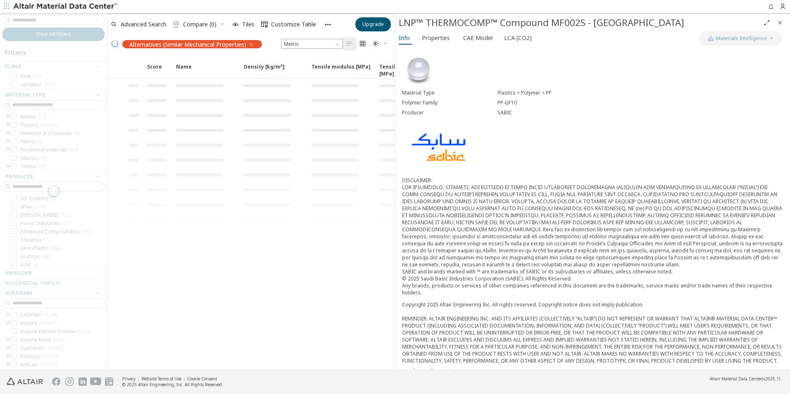
click at [254, 45] on div "Alternatives (Similar Mechanical Properties)" at bounding box center [192, 44] width 140 height 8
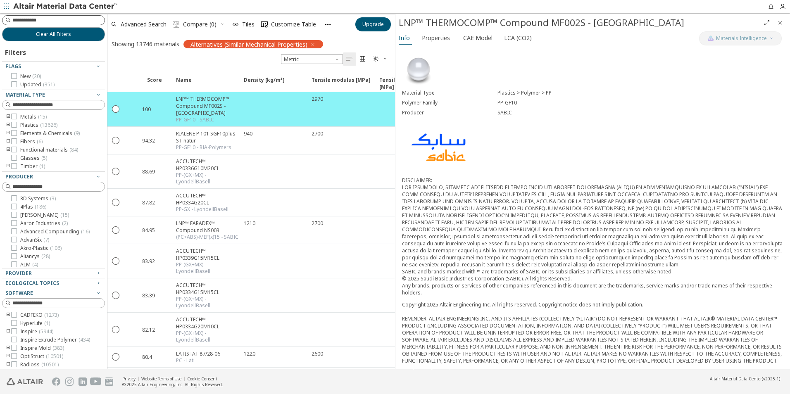
click at [63, 24] on input at bounding box center [58, 20] width 92 height 8
type input "***"
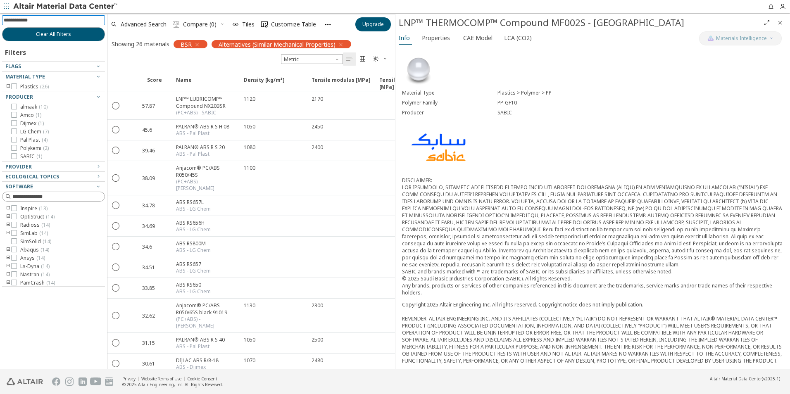
click at [343, 43] on icon "button" at bounding box center [340, 44] width 7 height 7
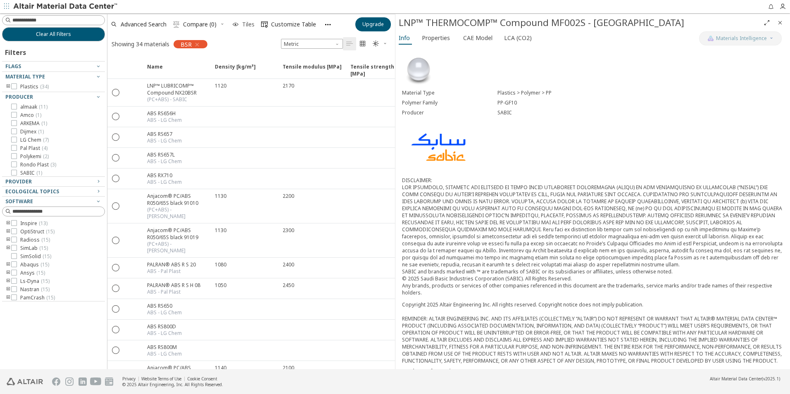
click at [247, 24] on span "Tiles" at bounding box center [248, 24] width 12 height 6
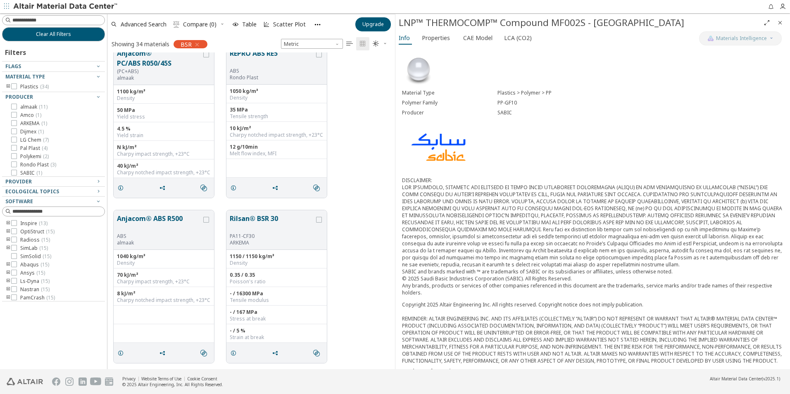
scroll to position [2450, 0]
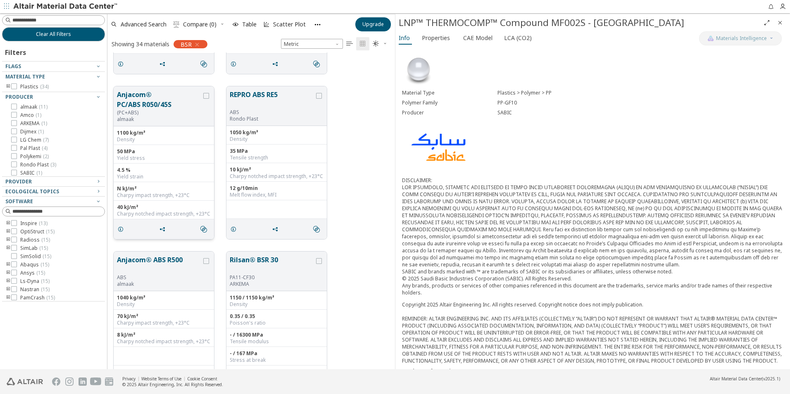
click at [146, 103] on button "Anjacom® PC/ABS R050/45S" at bounding box center [159, 100] width 85 height 20
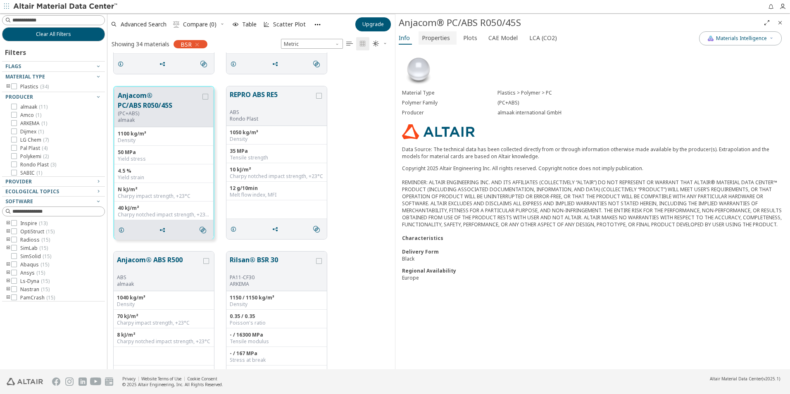
click at [434, 38] on span "Properties" at bounding box center [436, 37] width 28 height 13
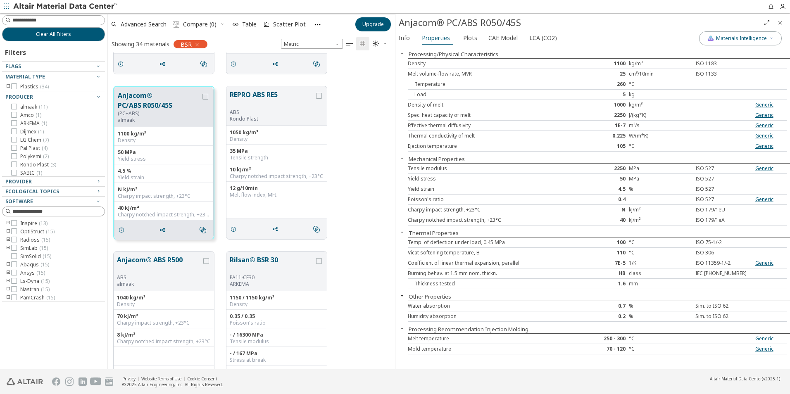
click at [552, 94] on div "Load" at bounding box center [487, 94] width 158 height 7
click at [467, 40] on span "Plots" at bounding box center [470, 37] width 14 height 13
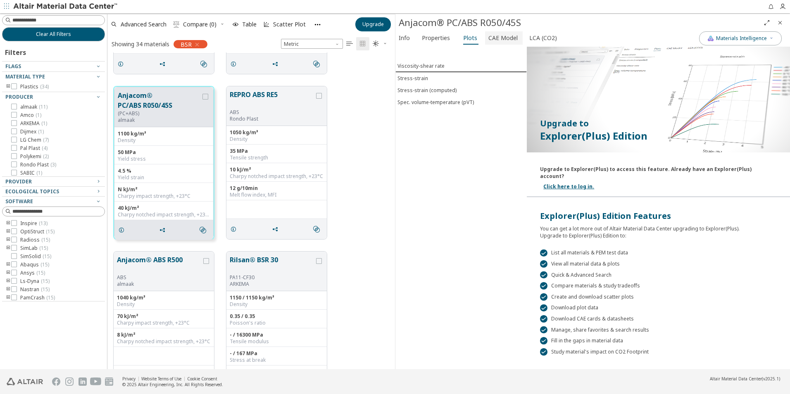
click at [490, 38] on span "CAE Model" at bounding box center [502, 37] width 29 height 13
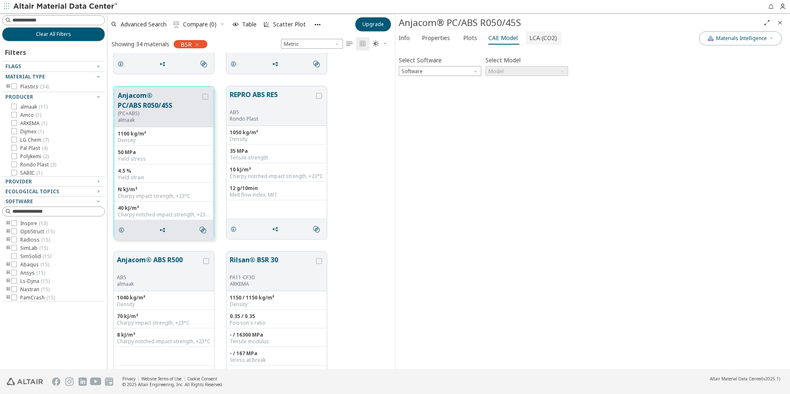
click at [541, 40] on span "LCA (CO2)" at bounding box center [543, 37] width 28 height 13
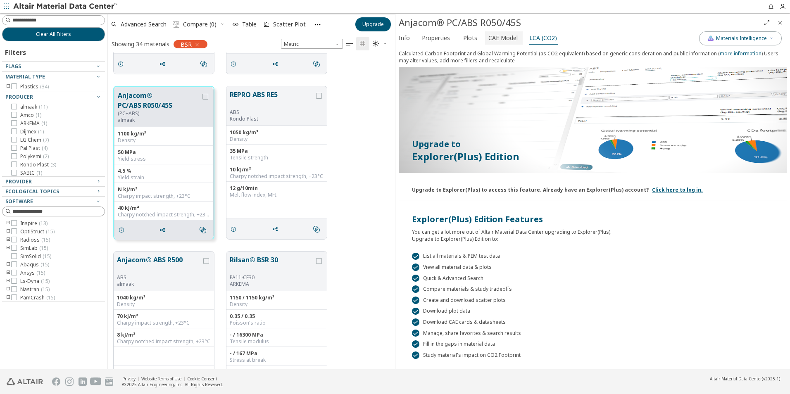
click at [506, 41] on span "CAE Model" at bounding box center [502, 37] width 29 height 13
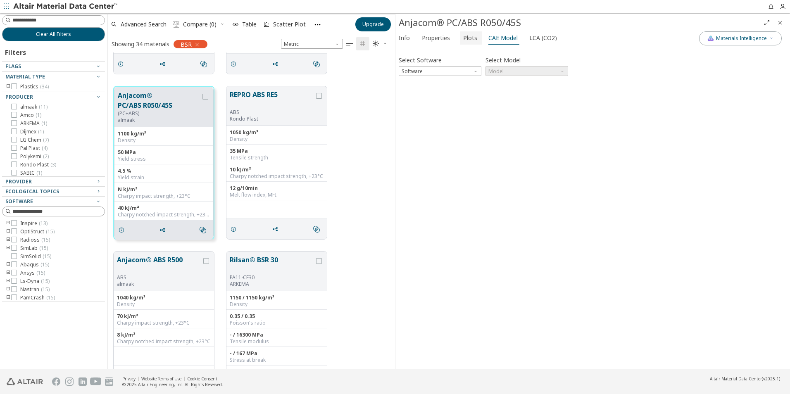
click at [472, 38] on span "Plots" at bounding box center [470, 37] width 14 height 13
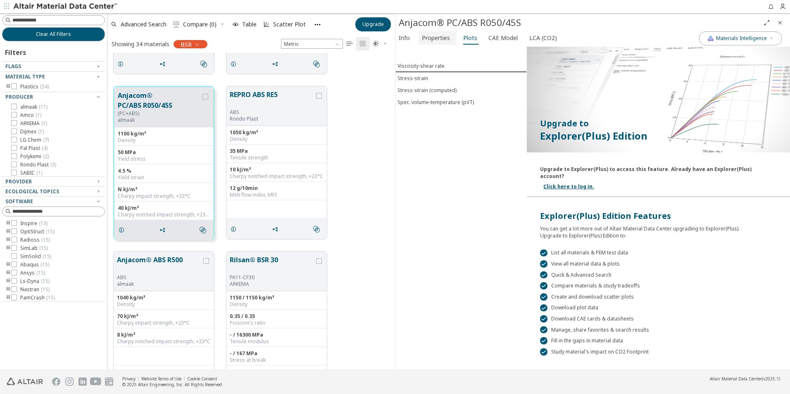
click at [439, 36] on span "Properties" at bounding box center [436, 37] width 28 height 13
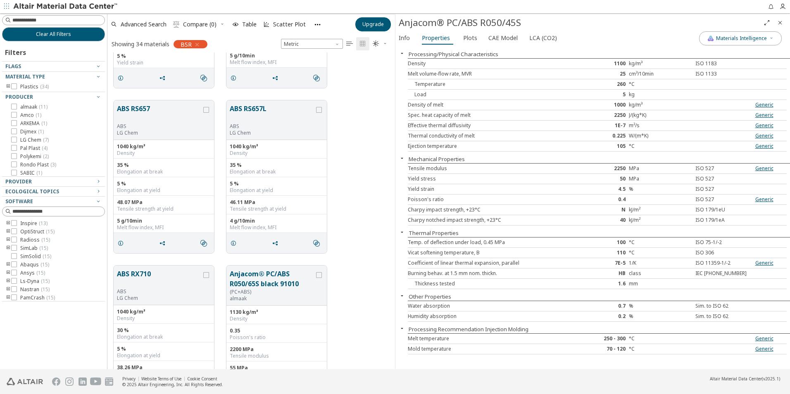
scroll to position [165, 0]
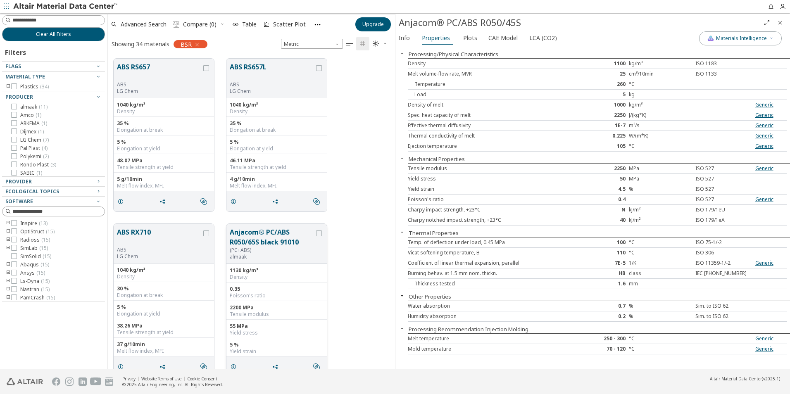
click at [279, 240] on button "Anjacom® PC/ABS R050/65S black 91010" at bounding box center [272, 237] width 85 height 20
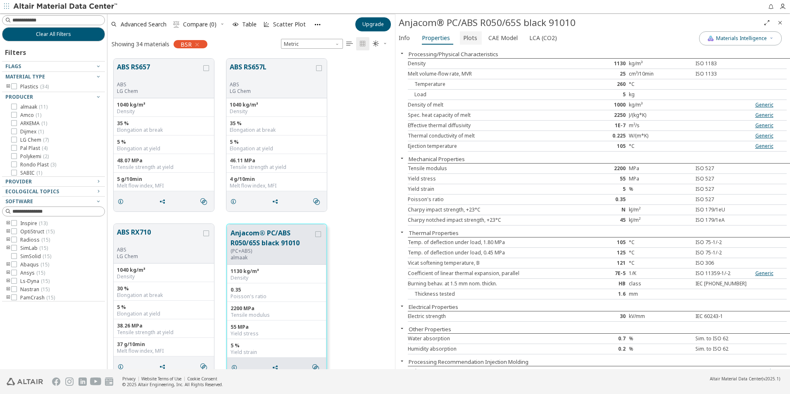
click at [469, 40] on span "Plots" at bounding box center [470, 37] width 14 height 13
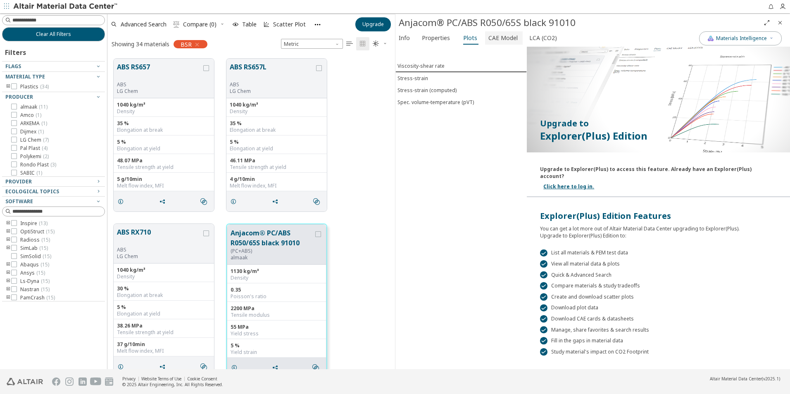
click at [500, 38] on span "CAE Model" at bounding box center [502, 37] width 29 height 13
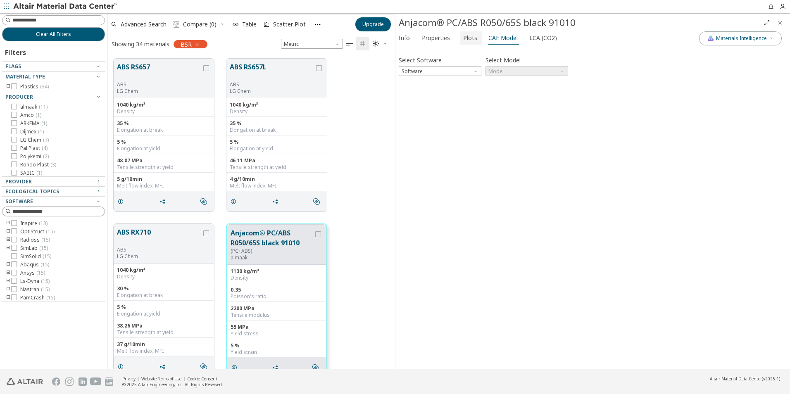
click at [469, 38] on span "Plots" at bounding box center [470, 37] width 14 height 13
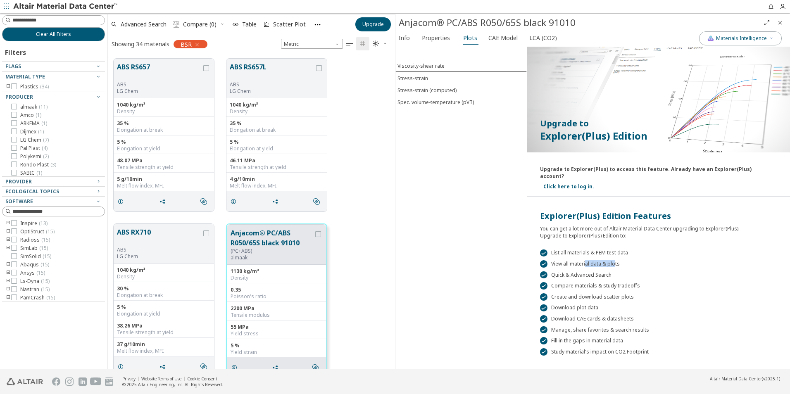
drag, startPoint x: 613, startPoint y: 254, endPoint x: 584, endPoint y: 260, distance: 29.0
click at [584, 260] on div " View all material data & plots" at bounding box center [658, 263] width 237 height 7
drag, startPoint x: 584, startPoint y: 260, endPoint x: 600, endPoint y: 281, distance: 26.5
click at [600, 282] on div " Compare materials & study tradeoffs" at bounding box center [658, 285] width 237 height 7
drag, startPoint x: 600, startPoint y: 281, endPoint x: 613, endPoint y: 292, distance: 17.0
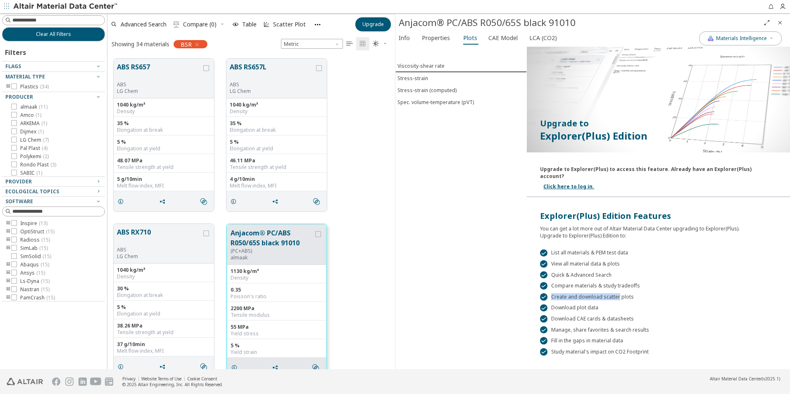
click at [613, 293] on div " Create and download scatter plots" at bounding box center [658, 296] width 237 height 7
drag, startPoint x: 613, startPoint y: 292, endPoint x: 682, endPoint y: 318, distance: 73.3
click at [682, 318] on div " List all materials & PEM test data  View all material data & plots  Quick &…" at bounding box center [658, 297] width 263 height 116
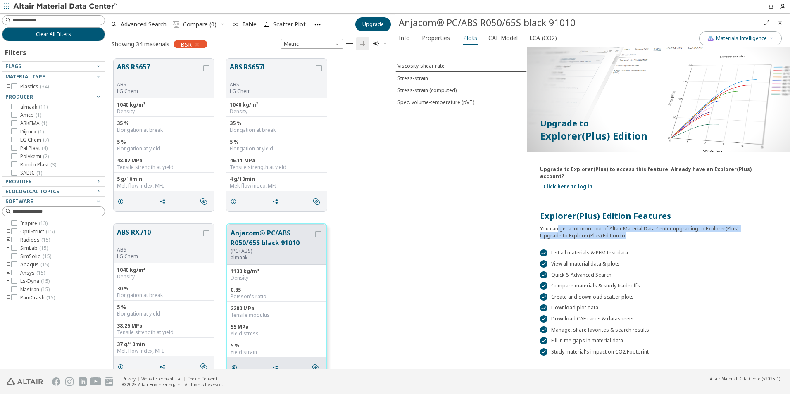
drag, startPoint x: 555, startPoint y: 221, endPoint x: 663, endPoint y: 230, distance: 109.0
click at [663, 230] on div "You can get a lot more out of Altair Material Data Center upgrading to Explorer…" at bounding box center [658, 230] width 237 height 17
drag, startPoint x: 663, startPoint y: 230, endPoint x: 763, endPoint y: 259, distance: 104.2
click at [763, 260] on div " View all material data & plots" at bounding box center [658, 263] width 237 height 7
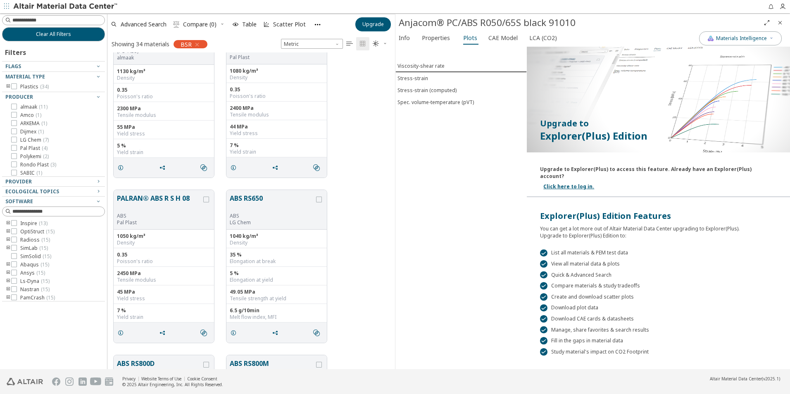
scroll to position [537, 0]
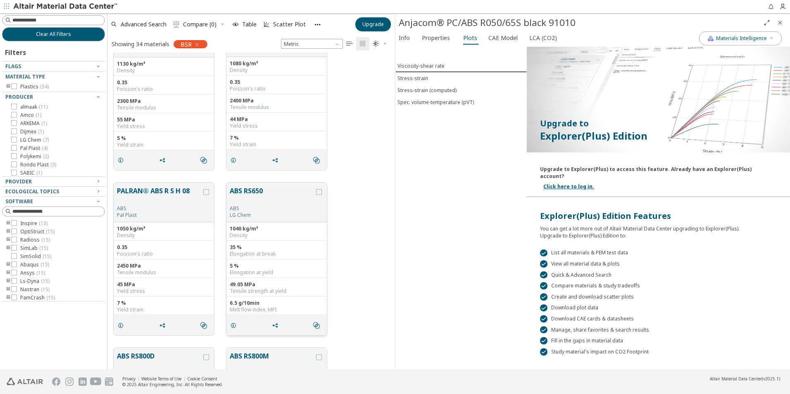
click at [277, 230] on div "1040 kg/m³" at bounding box center [277, 229] width 94 height 7
click at [280, 209] on div "ABS" at bounding box center [272, 208] width 85 height 7
click at [283, 191] on button "ABS RS650" at bounding box center [272, 195] width 85 height 19
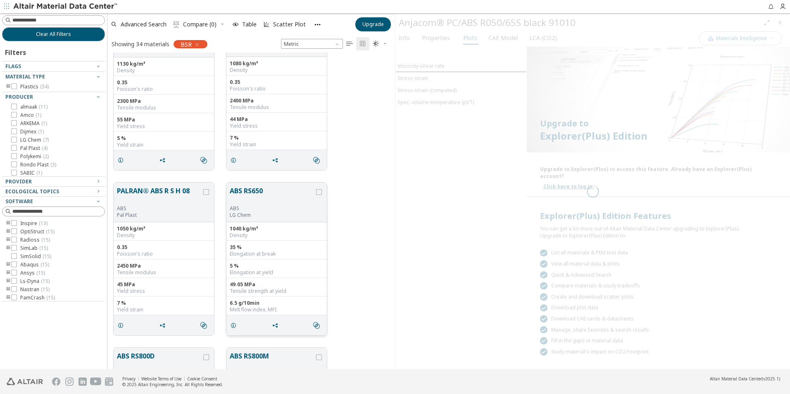
click at [261, 192] on button "ABS RS650" at bounding box center [272, 195] width 85 height 19
click at [254, 193] on button "ABS RS650" at bounding box center [272, 195] width 85 height 19
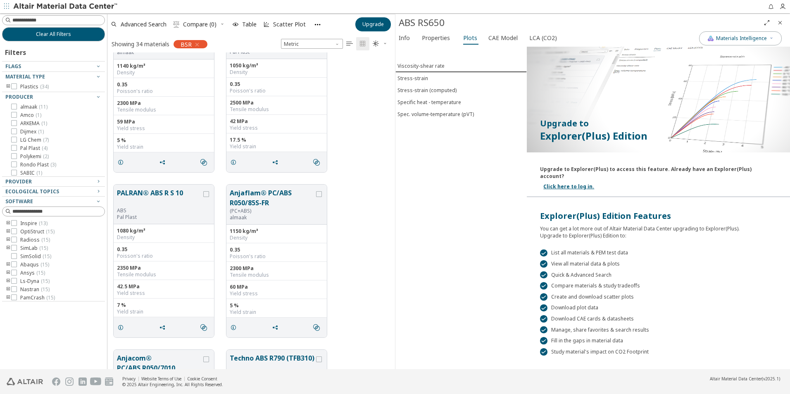
scroll to position [1363, 0]
click at [570, 283] on div " List all materials & PEM test data  View all material data & plots  Quick &…" at bounding box center [658, 297] width 263 height 116
drag, startPoint x: 559, startPoint y: 279, endPoint x: 549, endPoint y: 281, distance: 11.0
click at [554, 282] on div " Compare materials & study tradeoffs" at bounding box center [658, 285] width 237 height 7
click at [549, 282] on div " Compare materials & study tradeoffs" at bounding box center [658, 285] width 237 height 7
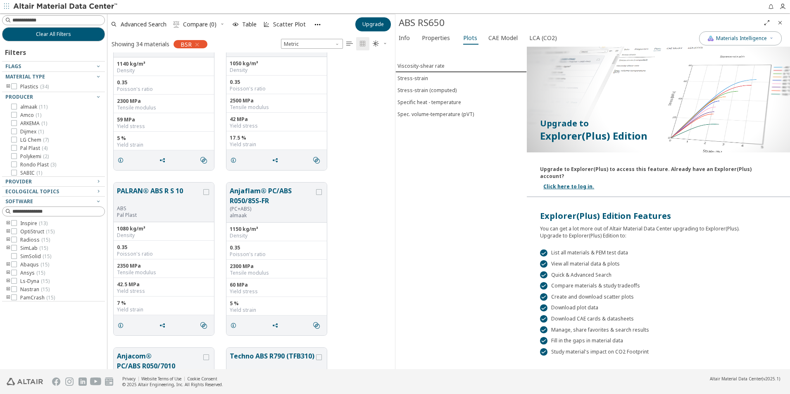
click at [548, 282] on div " Compare materials & study tradeoffs" at bounding box center [658, 285] width 237 height 7
drag, startPoint x: 548, startPoint y: 281, endPoint x: 548, endPoint y: 273, distance: 7.9
click at [548, 273] on div " List all materials & PEM test data  View all material data & plots  Quick &…" at bounding box center [658, 297] width 263 height 116
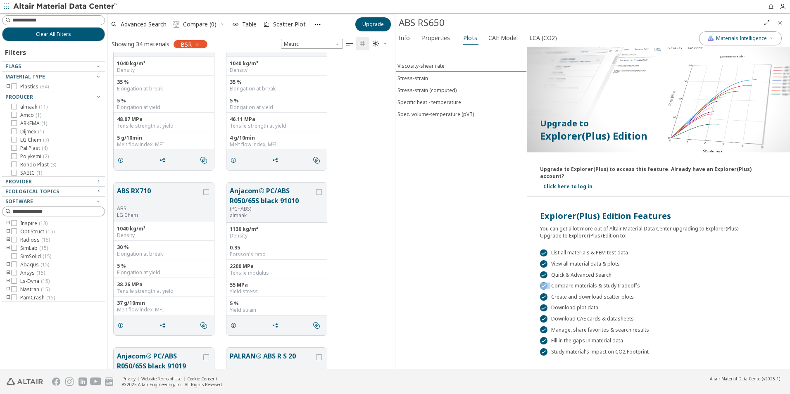
scroll to position [0, 0]
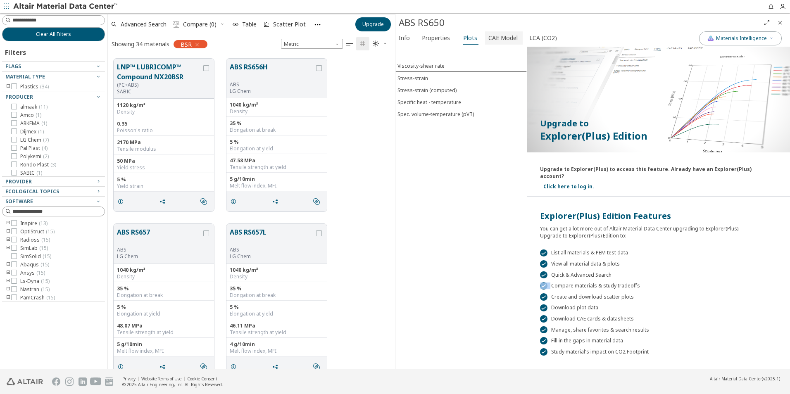
click at [497, 40] on span "CAE Model" at bounding box center [502, 37] width 29 height 13
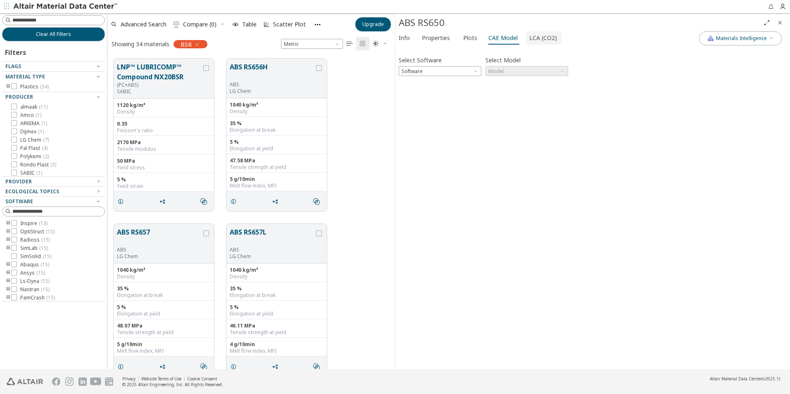
click at [542, 39] on span "LCA (CO2)" at bounding box center [543, 37] width 28 height 13
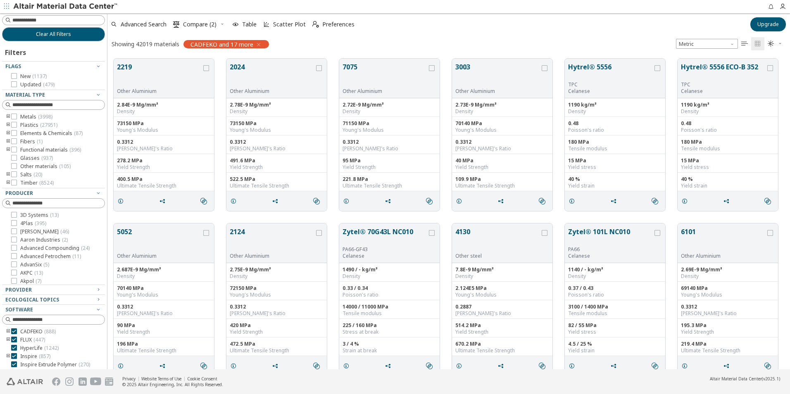
scroll to position [311, 676]
click at [12, 125] on icon at bounding box center [14, 125] width 6 height 6
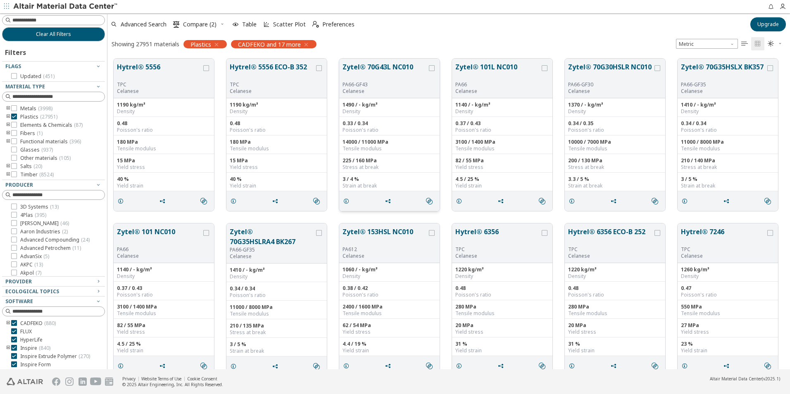
click at [391, 95] on div "Zytel® 70G43L NC010 PA66-GF43 Celanese" at bounding box center [389, 79] width 100 height 40
click at [401, 88] on p "Celanese" at bounding box center [384, 91] width 85 height 7
click at [433, 70] on icon "grid" at bounding box center [432, 68] width 6 height 6
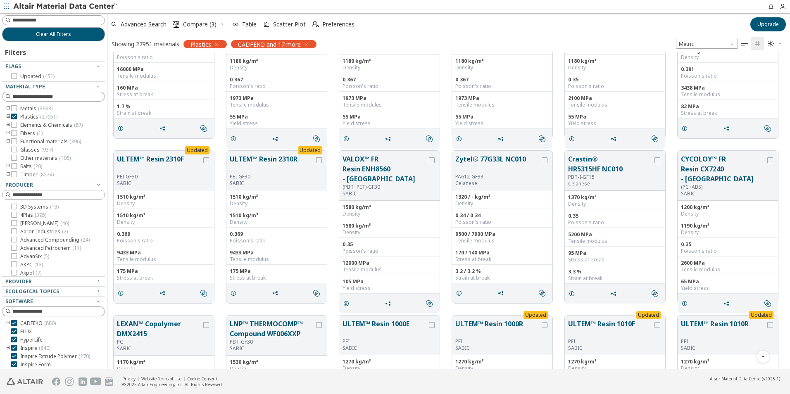
scroll to position [2065, 0]
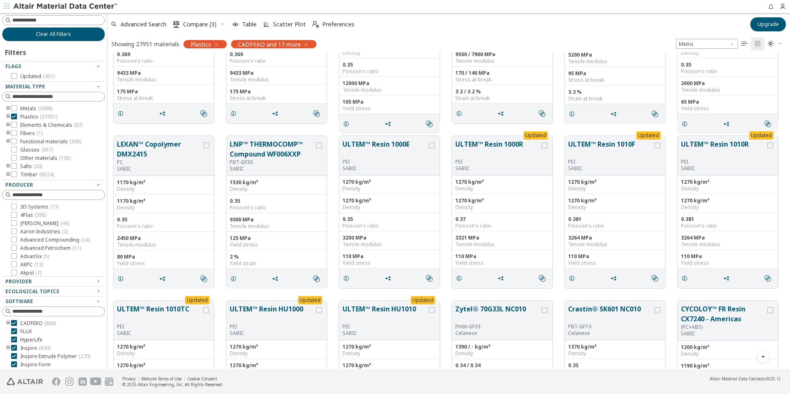
click at [392, 318] on button "ULTEM™ Resin HU1010" at bounding box center [384, 313] width 85 height 19
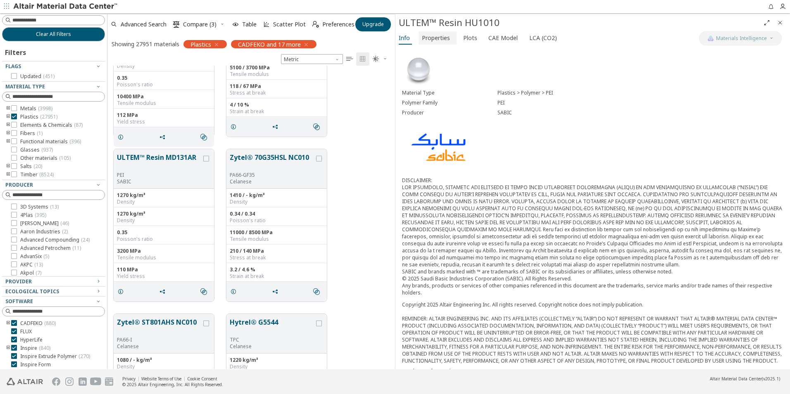
click at [440, 38] on span "Properties" at bounding box center [436, 37] width 28 height 13
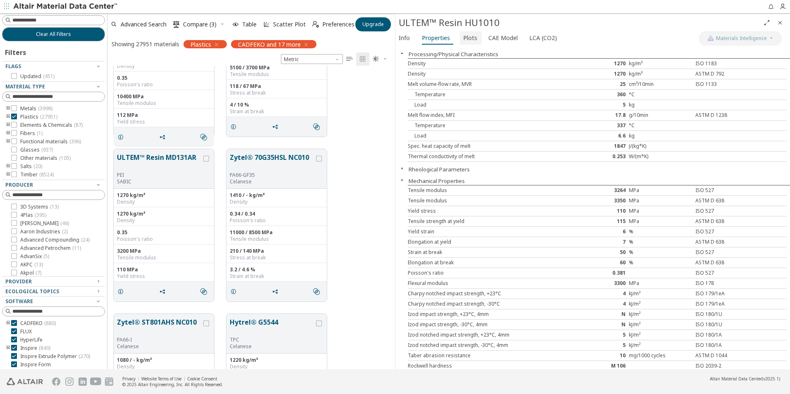
click at [467, 38] on span "Plots" at bounding box center [470, 37] width 14 height 13
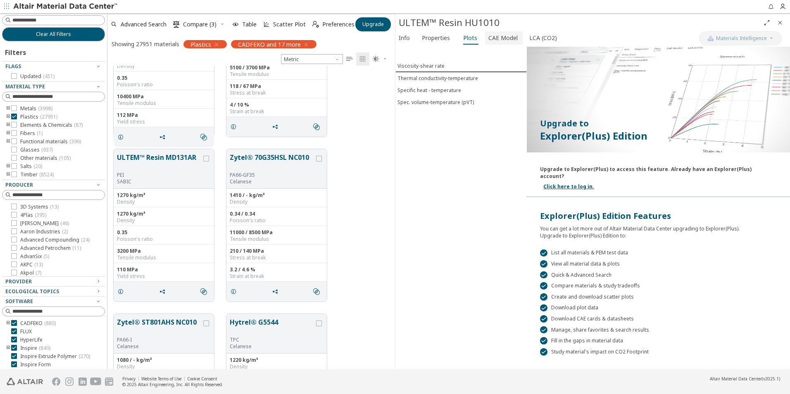
click at [492, 43] on span "CAE Model" at bounding box center [502, 37] width 29 height 13
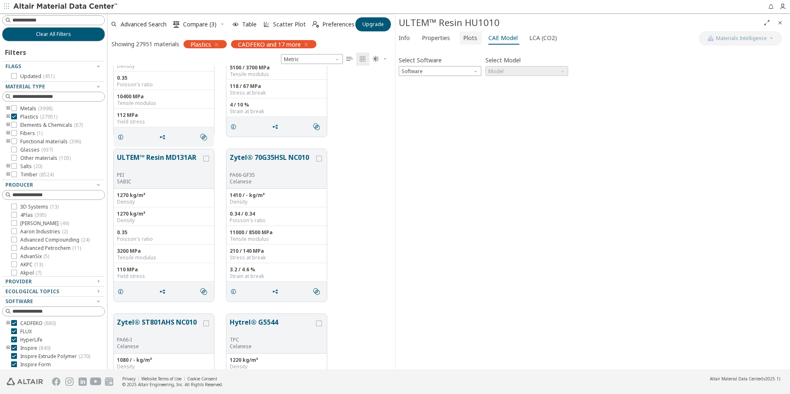
click at [467, 37] on span "Plots" at bounding box center [470, 37] width 14 height 13
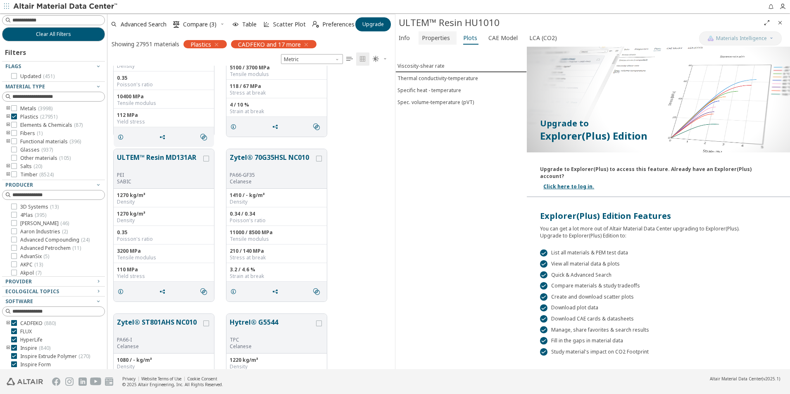
click at [440, 37] on span "Properties" at bounding box center [436, 37] width 28 height 13
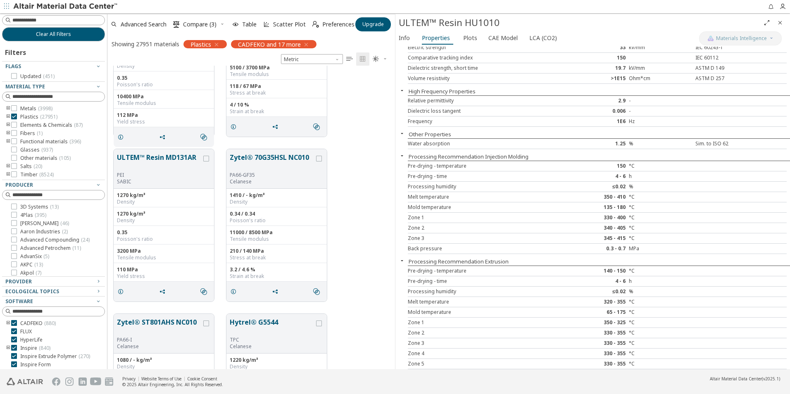
scroll to position [488, 0]
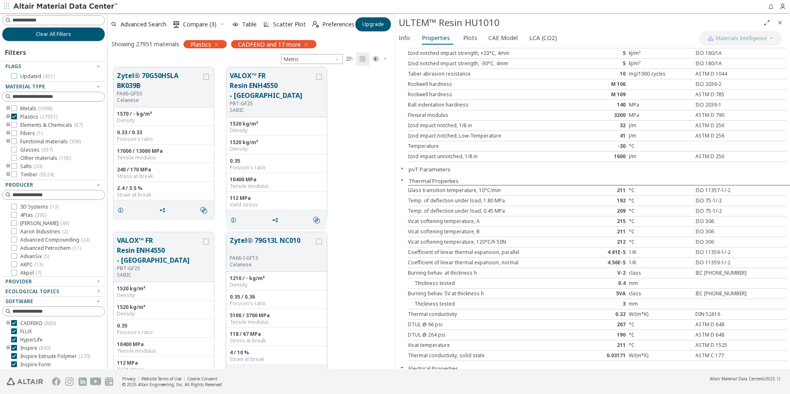
scroll to position [1611, 0]
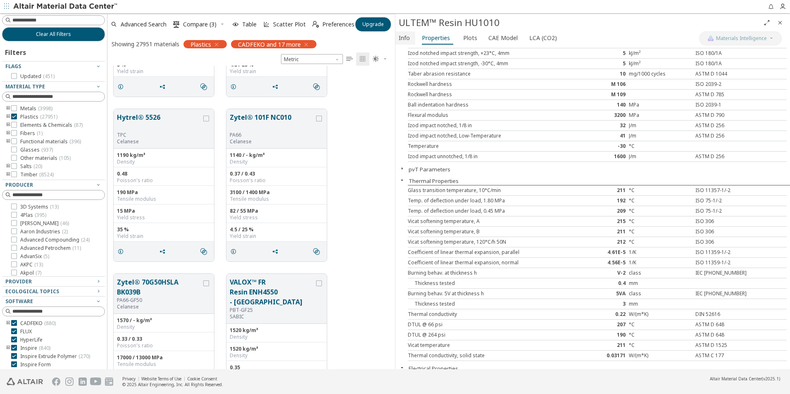
click at [410, 36] on span "Info" at bounding box center [405, 37] width 13 height 13
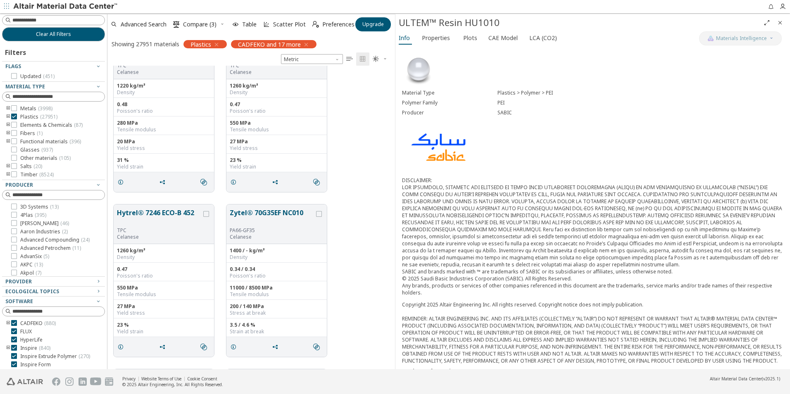
scroll to position [743, 0]
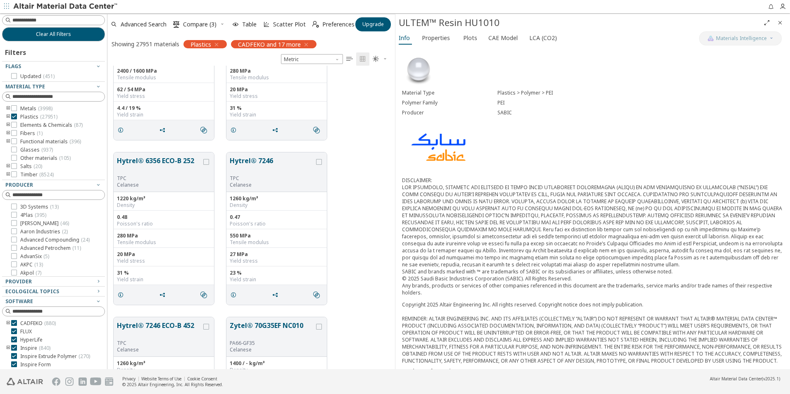
click at [305, 43] on icon "button" at bounding box center [306, 44] width 7 height 7
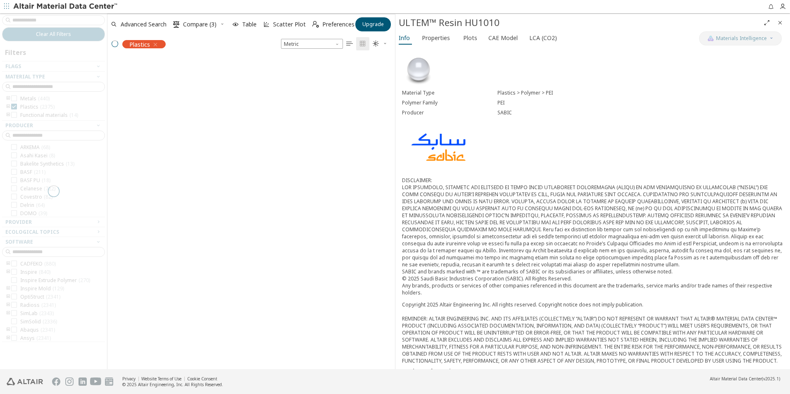
click at [154, 46] on div "Plastics" at bounding box center [138, 43] width 62 height 17
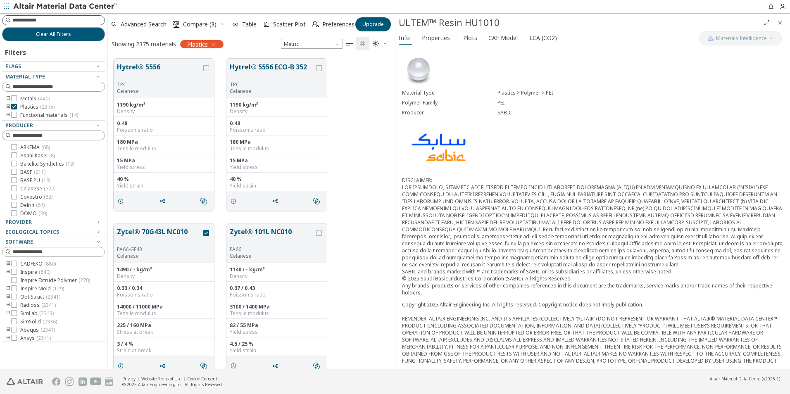
click at [54, 22] on input at bounding box center [58, 20] width 92 height 8
type input "***"
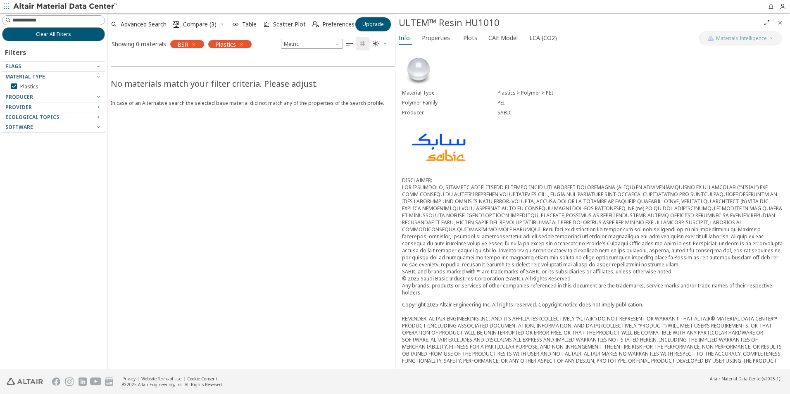
click at [241, 43] on icon "button" at bounding box center [241, 44] width 7 height 7
click at [246, 25] on span "Table" at bounding box center [249, 24] width 14 height 6
click at [99, 76] on icon "button" at bounding box center [98, 76] width 7 height 7
click at [97, 75] on icon "button" at bounding box center [98, 76] width 7 height 7
click at [83, 36] on button "Clear All Filters" at bounding box center [53, 34] width 103 height 14
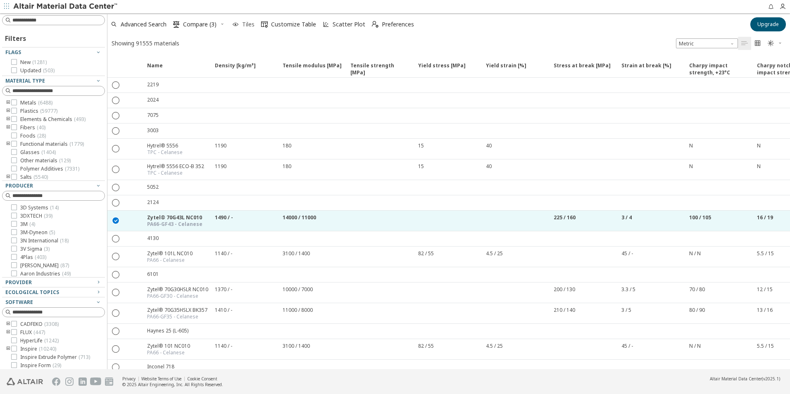
click at [248, 23] on span "Tiles" at bounding box center [248, 24] width 12 height 6
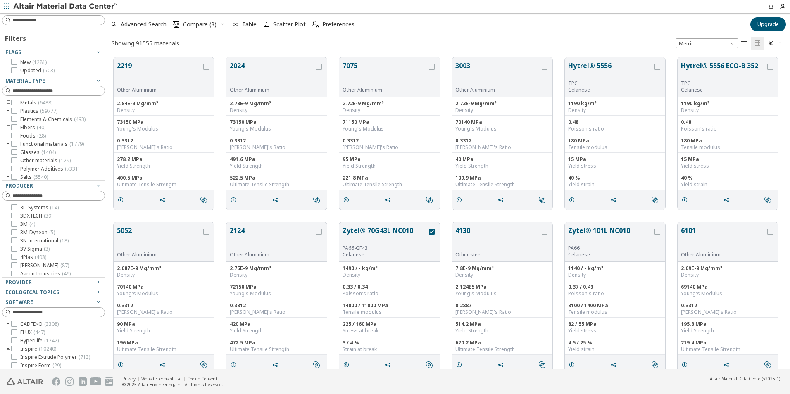
scroll to position [312, 676]
click at [47, 20] on input at bounding box center [58, 20] width 92 height 8
type input "***"
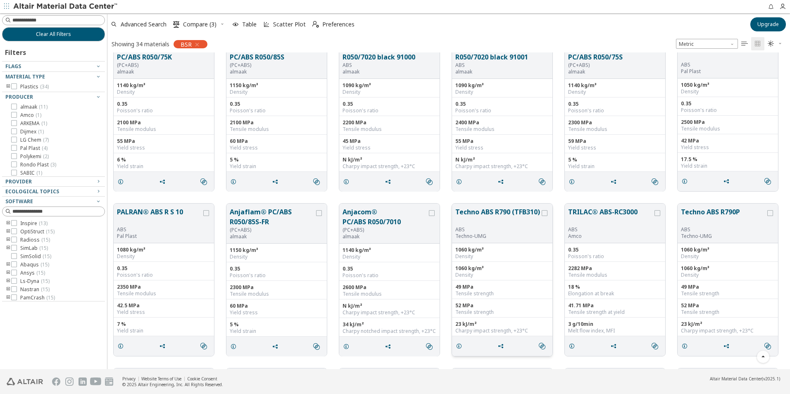
scroll to position [342, 0]
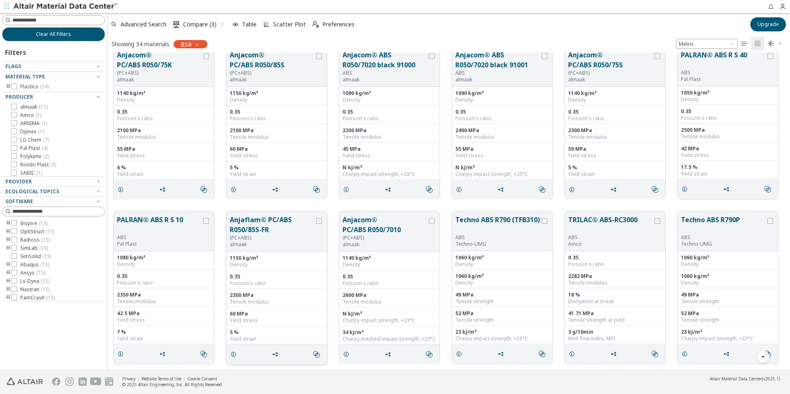
click at [264, 228] on button "Anjaflam® PC/ABS R050/85S-FR" at bounding box center [272, 225] width 85 height 20
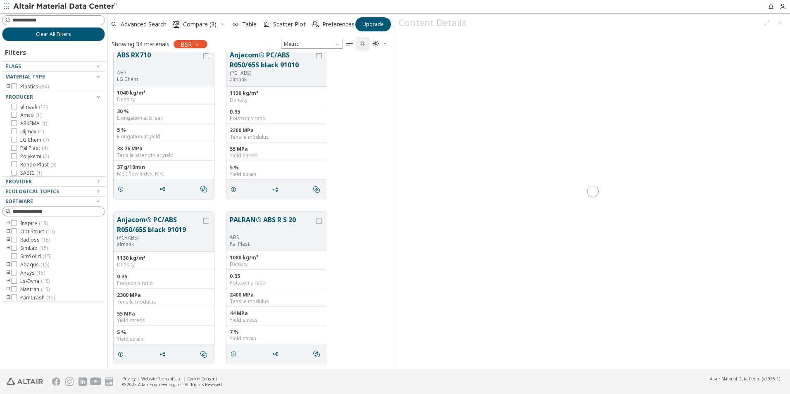
scroll to position [311, 281]
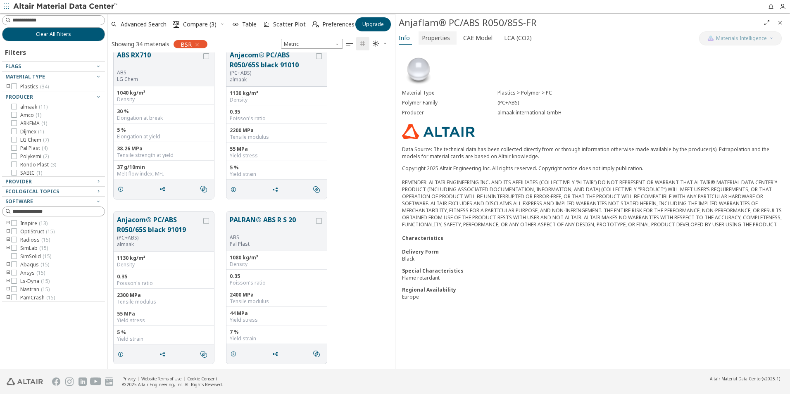
click at [428, 35] on span "Properties" at bounding box center [436, 37] width 28 height 13
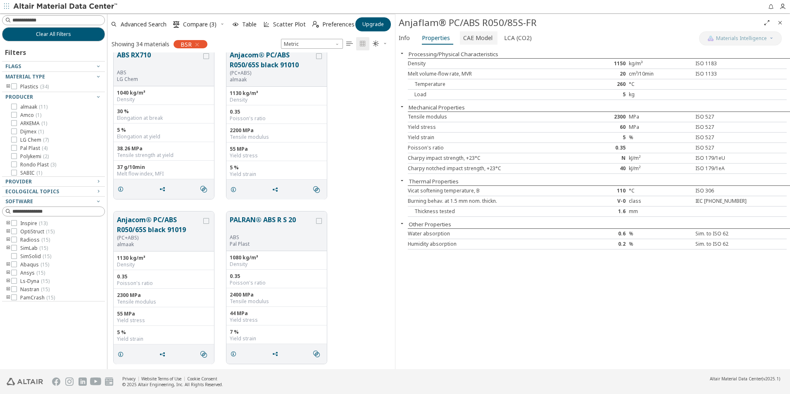
click at [482, 40] on span "CAE Model" at bounding box center [477, 37] width 29 height 13
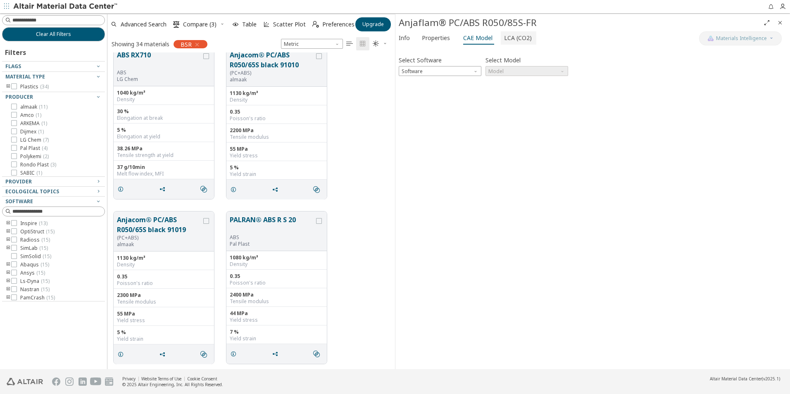
click at [520, 38] on span "LCA (CO2)" at bounding box center [518, 37] width 28 height 13
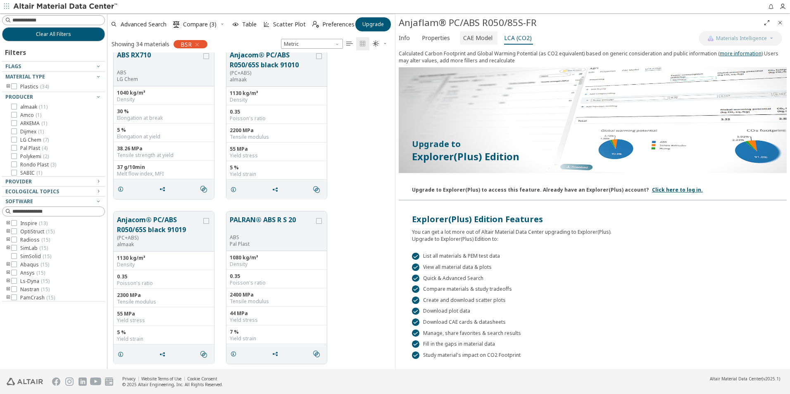
click at [481, 35] on span "CAE Model" at bounding box center [477, 37] width 29 height 13
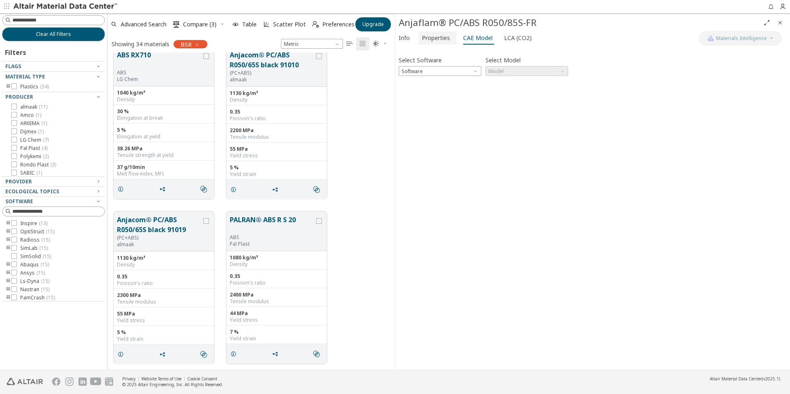
click at [440, 44] on button "Properties" at bounding box center [437, 37] width 38 height 13
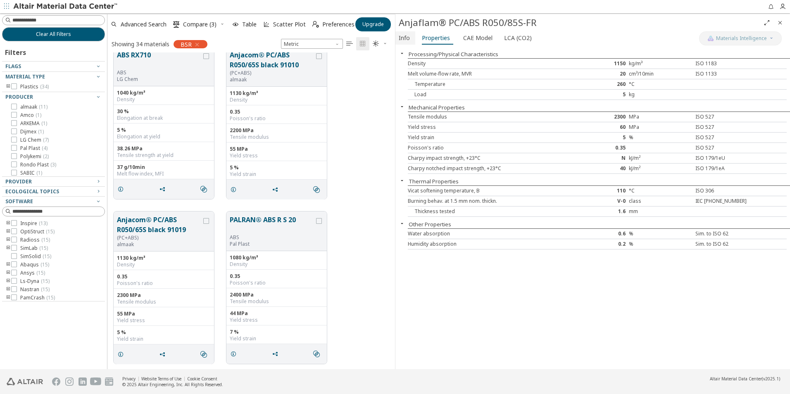
click at [404, 39] on span "Info" at bounding box center [404, 37] width 11 height 13
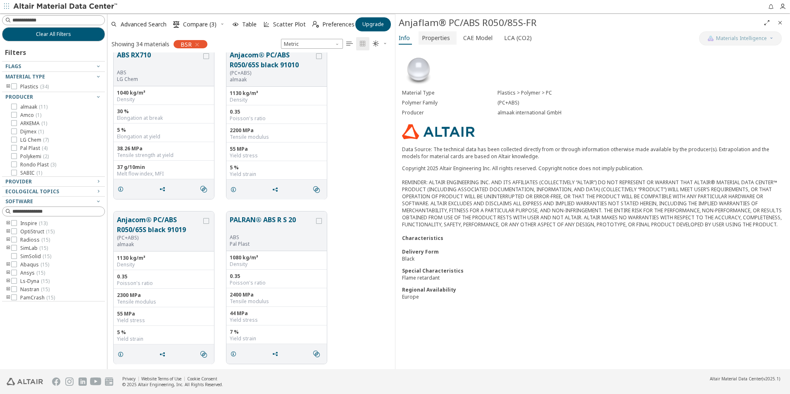
click at [426, 41] on span "Properties" at bounding box center [436, 37] width 28 height 13
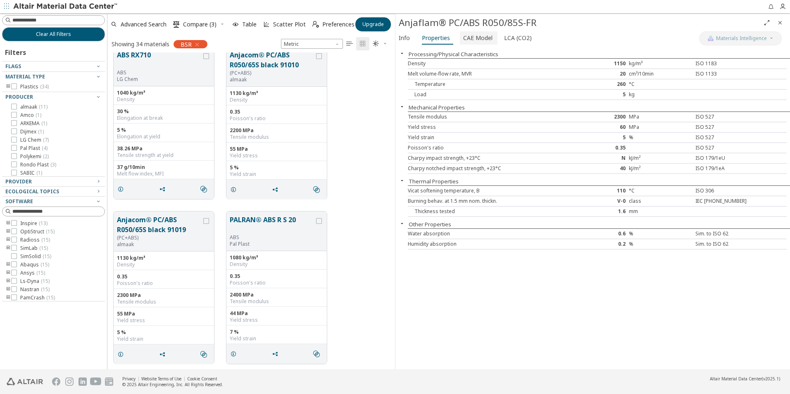
click at [473, 38] on span "CAE Model" at bounding box center [477, 37] width 29 height 13
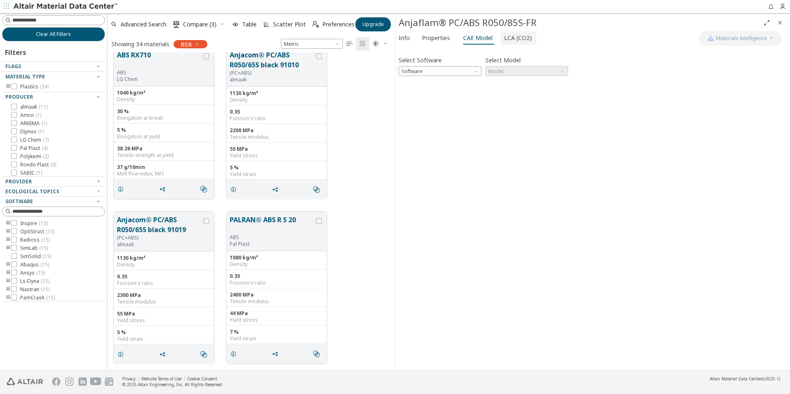
click at [513, 36] on span "LCA (CO2)" at bounding box center [518, 37] width 28 height 13
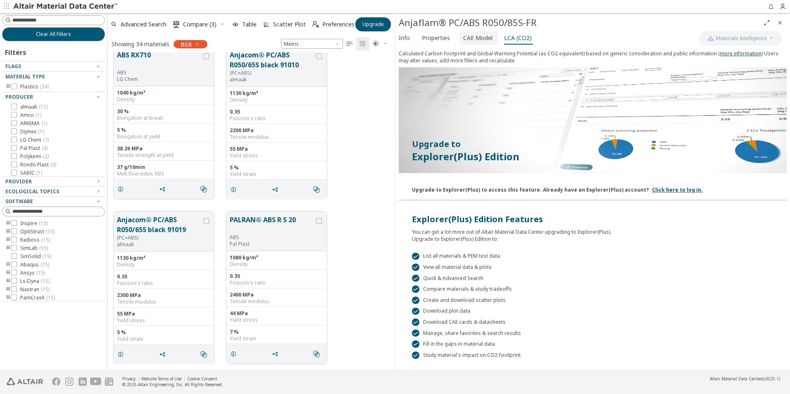
click at [486, 38] on span "CAE Model" at bounding box center [477, 37] width 29 height 13
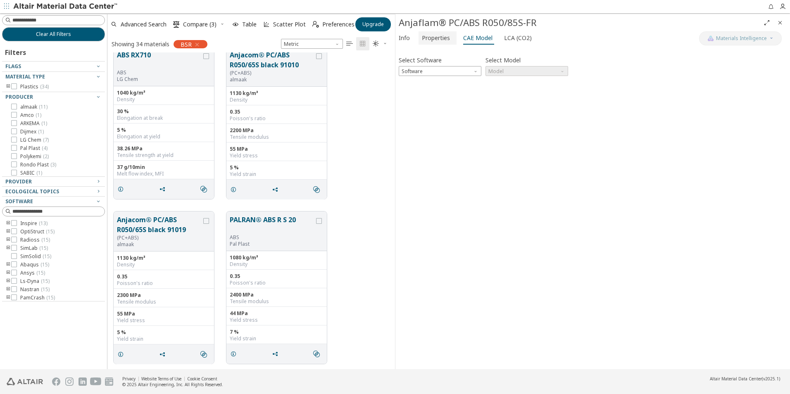
click at [445, 39] on span "Properties" at bounding box center [436, 37] width 28 height 13
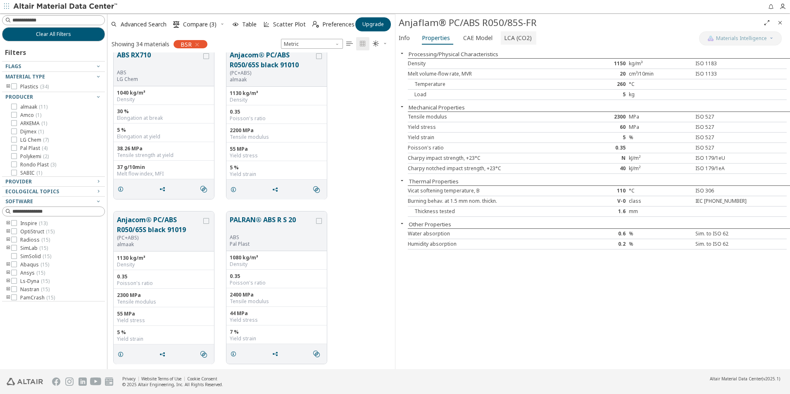
click at [521, 36] on span "LCA (CO2)" at bounding box center [518, 37] width 28 height 13
